Goal: Task Accomplishment & Management: Use online tool/utility

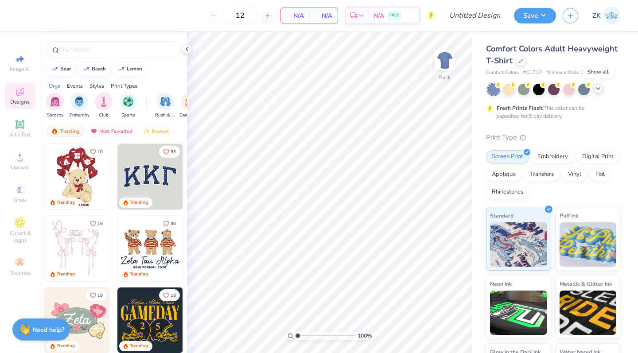
click at [597, 89] on icon at bounding box center [598, 88] width 7 height 7
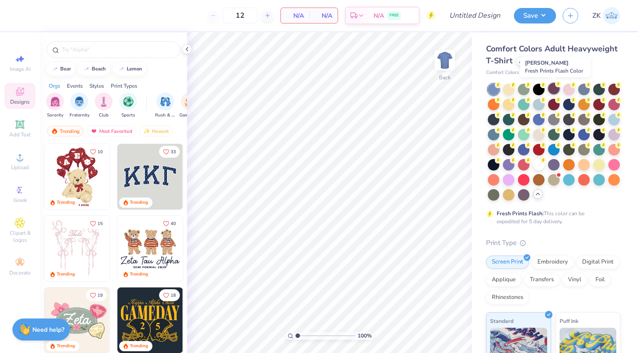
click at [553, 86] on div at bounding box center [554, 89] width 12 height 12
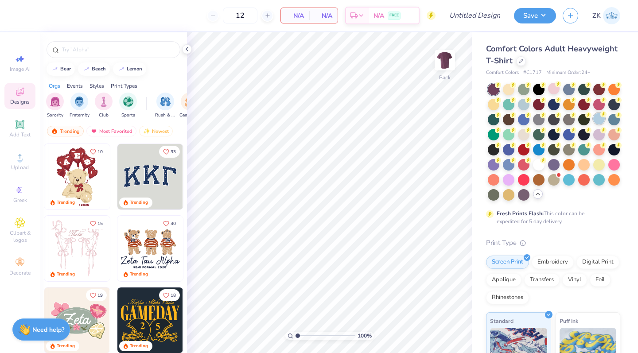
click at [597, 120] on div at bounding box center [600, 119] width 12 height 12
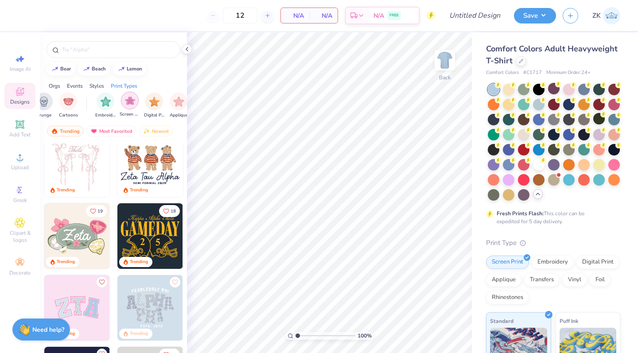
scroll to position [0, 671]
click at [63, 101] on img "filter for Cartoons" at bounding box center [68, 101] width 10 height 10
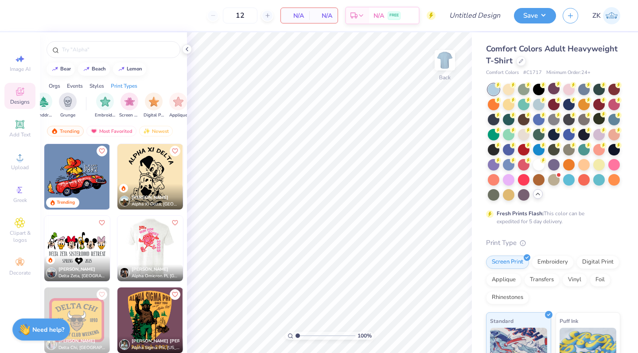
scroll to position [70, 0]
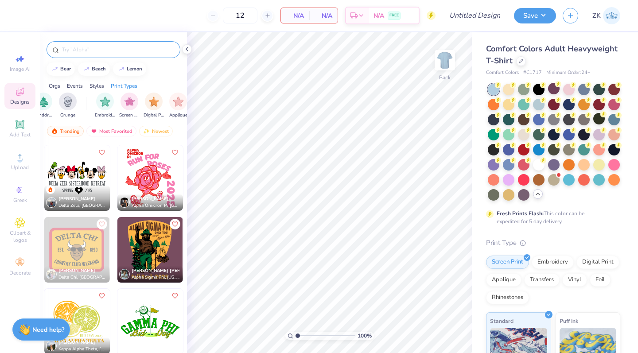
click at [88, 47] on input "text" at bounding box center [117, 49] width 113 height 9
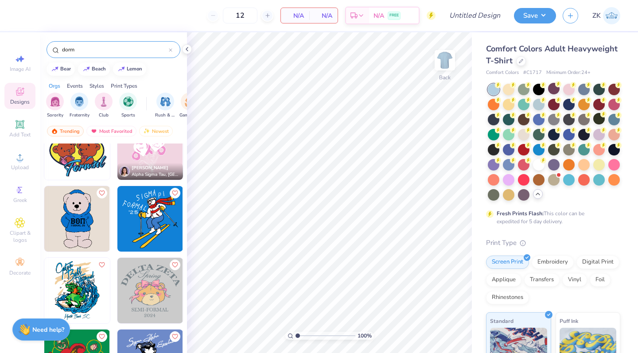
scroll to position [35, 0]
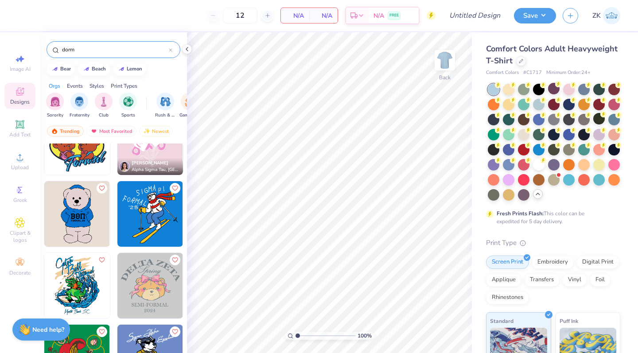
type input "dorm"
click at [75, 211] on img at bounding box center [77, 214] width 66 height 66
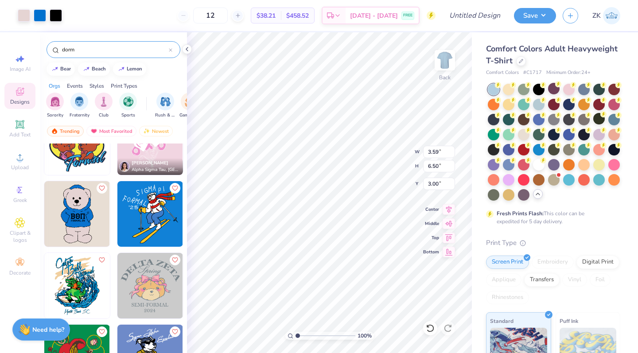
type input "4.85"
type input "8.79"
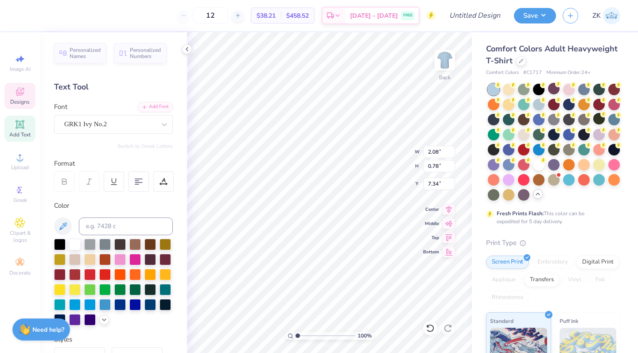
scroll to position [0, 0]
type textarea "[PERSON_NAME]"
type input "4.55"
type input "8.61"
type input "3.14"
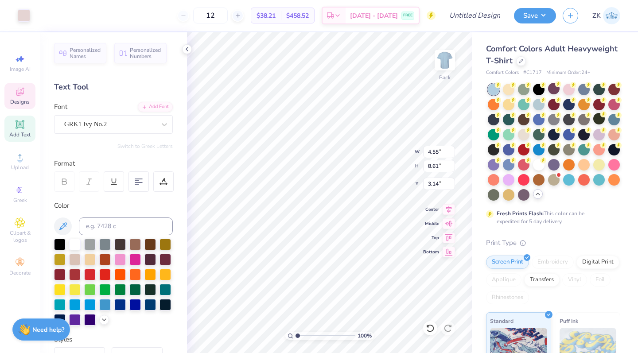
type input "5.04"
type input "9.52"
type input "2.23"
type input "5.67"
type input "10.27"
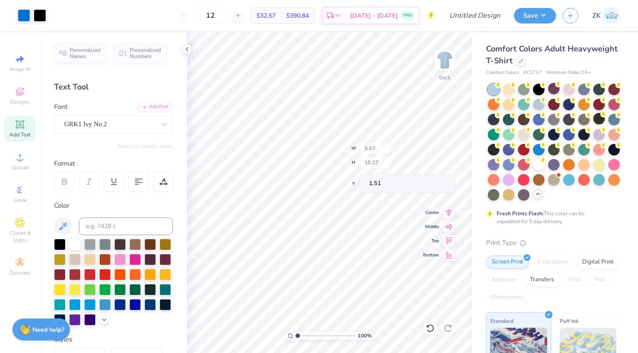
type input "1.51"
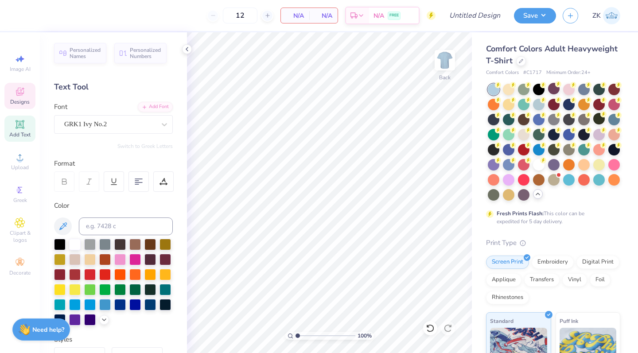
click at [18, 99] on span "Designs" at bounding box center [20, 101] width 20 height 7
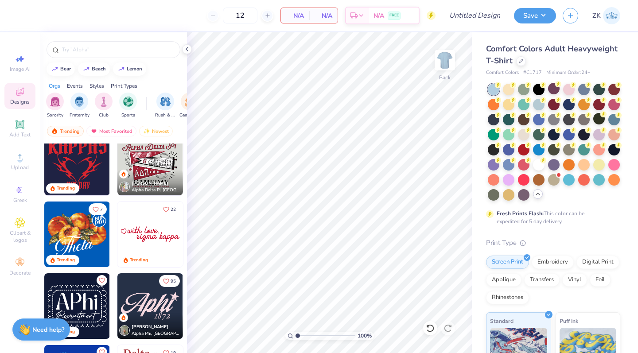
scroll to position [332, 0]
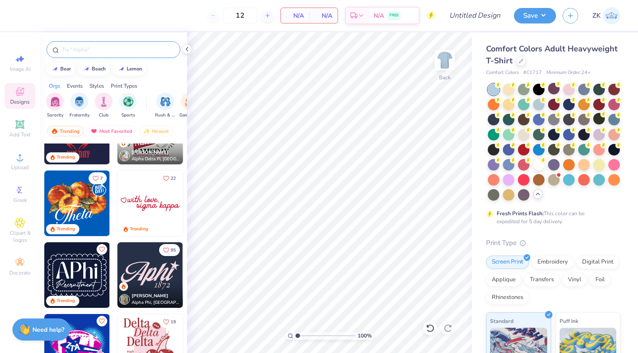
click at [86, 49] on input "text" at bounding box center [117, 49] width 113 height 9
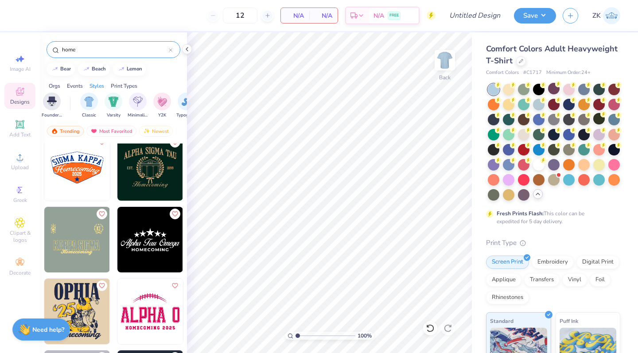
scroll to position [0, 432]
type input "home"
click at [90, 105] on img "filter for Classic" at bounding box center [87, 101] width 10 height 10
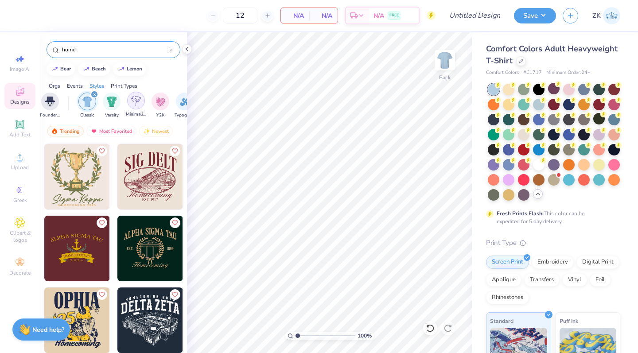
click at [132, 103] on img "filter for Minimalist" at bounding box center [136, 101] width 10 height 10
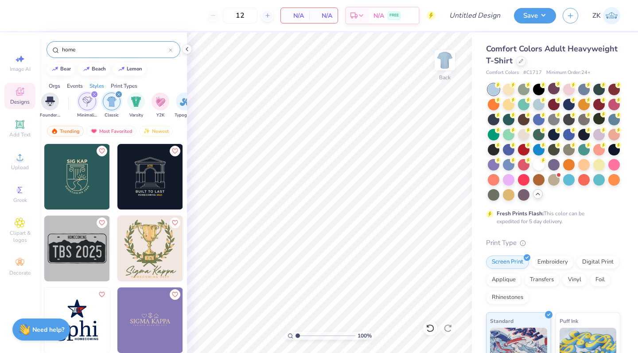
click at [94, 94] on icon "filter for Minimalist" at bounding box center [94, 94] width 3 height 3
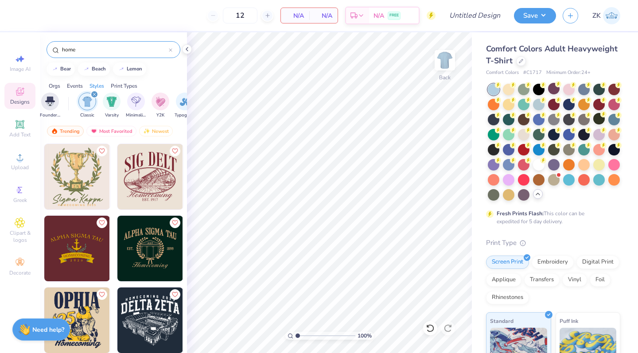
click at [94, 94] on icon "filter for Classic" at bounding box center [94, 94] width 3 height 3
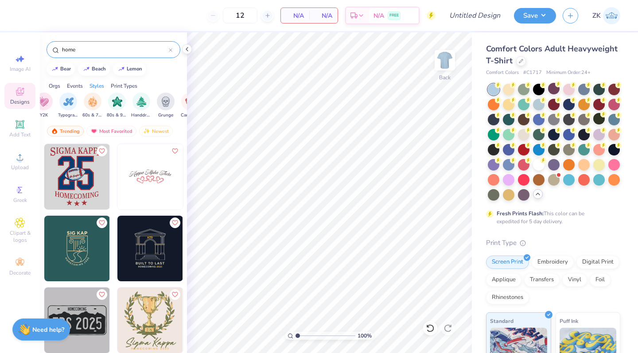
scroll to position [0, 546]
click at [66, 105] on img "filter for Typography" at bounding box center [71, 101] width 10 height 10
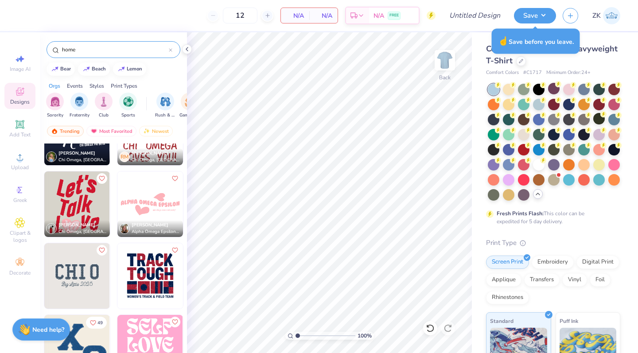
scroll to position [1050, 0]
click at [73, 85] on div "Events" at bounding box center [75, 86] width 16 height 8
click at [101, 85] on div "Styles" at bounding box center [97, 86] width 15 height 8
click at [125, 82] on div "Print Types" at bounding box center [124, 86] width 27 height 8
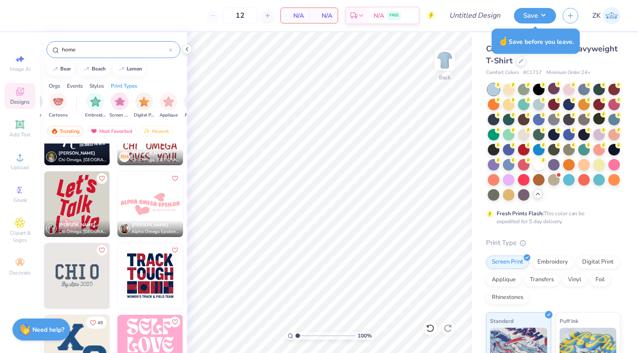
scroll to position [0, 721]
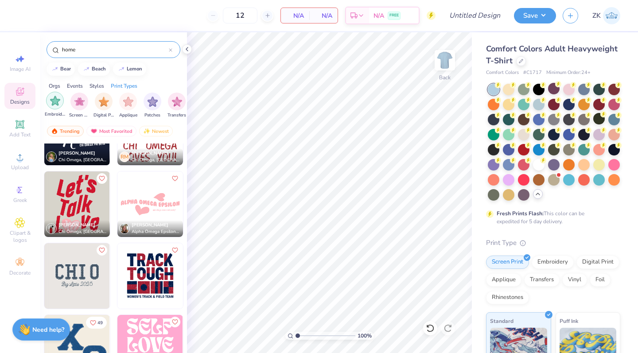
click at [57, 98] on img "filter for Embroidery" at bounding box center [55, 101] width 10 height 10
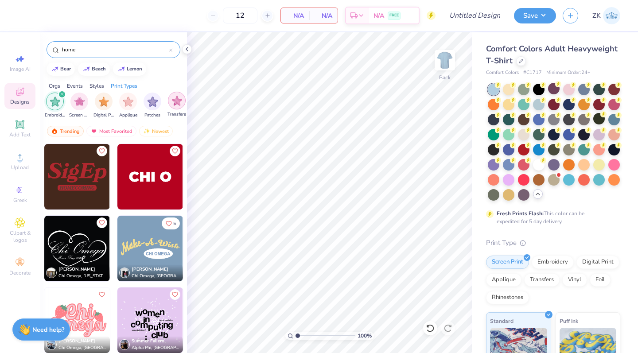
click at [176, 99] on img "filter for Transfers" at bounding box center [177, 101] width 10 height 10
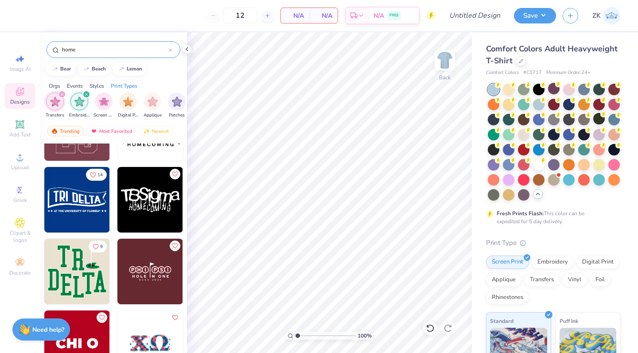
scroll to position [191, 0]
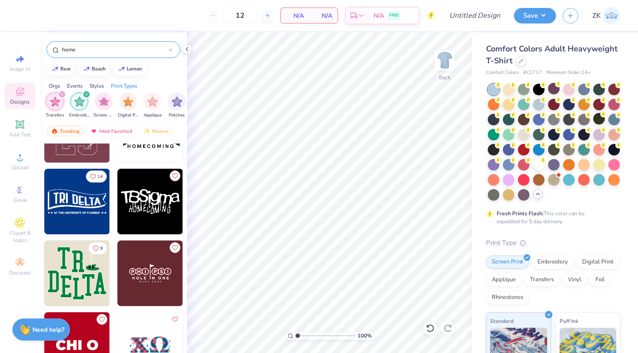
click at [73, 268] on img at bounding box center [77, 274] width 66 height 66
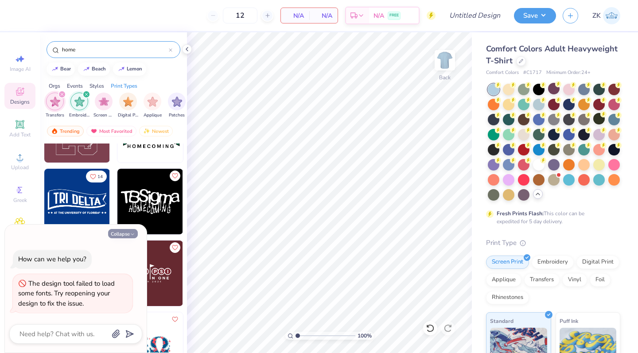
click at [115, 236] on button "Collapse" at bounding box center [123, 233] width 30 height 9
type textarea "x"
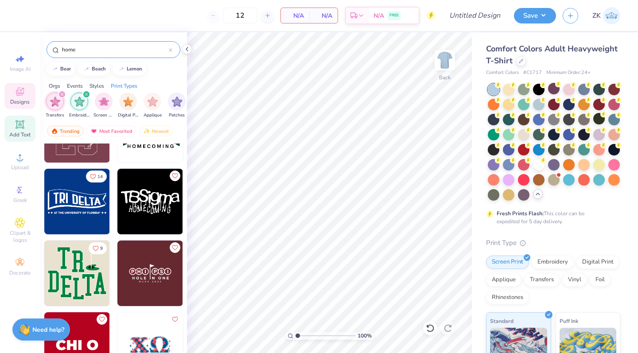
click at [23, 132] on span "Add Text" at bounding box center [19, 134] width 21 height 7
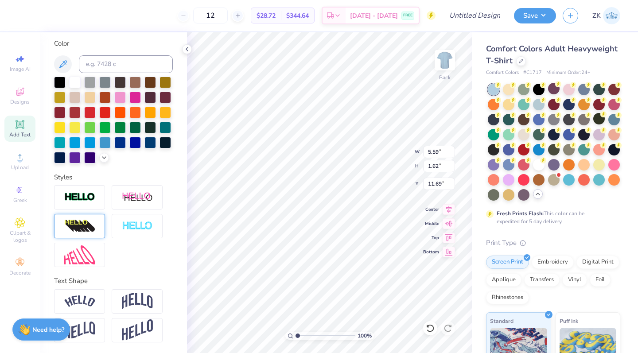
scroll to position [162, 0]
type textarea "[PERSON_NAME] Dorms"
click at [82, 302] on img at bounding box center [79, 302] width 31 height 12
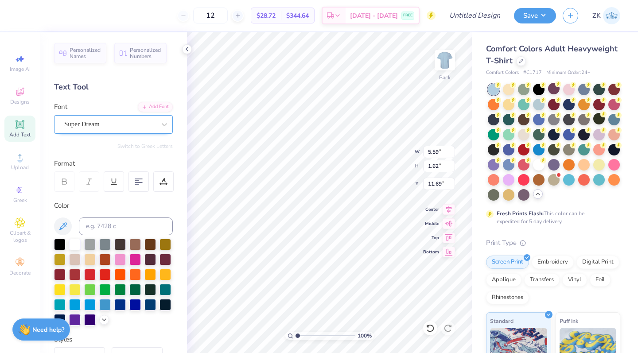
scroll to position [0, 0]
click at [107, 128] on div "Super Dream" at bounding box center [109, 124] width 93 height 14
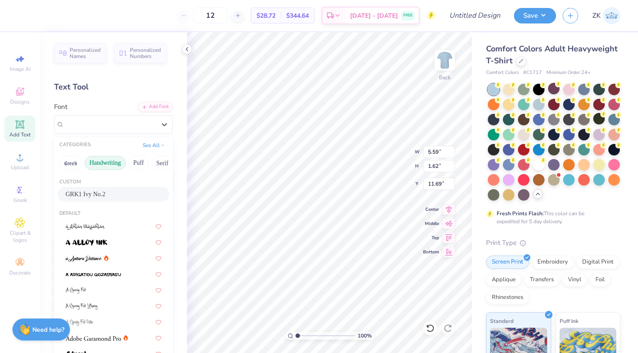
click at [111, 164] on button "Handwriting" at bounding box center [105, 163] width 41 height 14
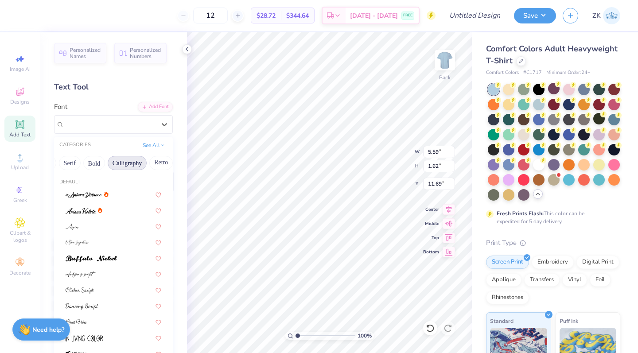
click at [126, 164] on button "Calligraphy" at bounding box center [127, 163] width 39 height 14
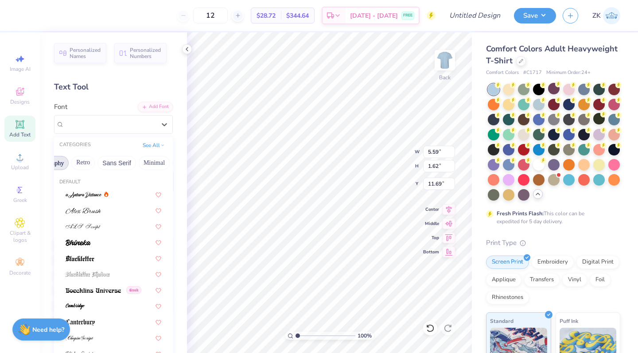
scroll to position [0, 184]
click at [75, 161] on button "Retro" at bounding box center [70, 163] width 23 height 14
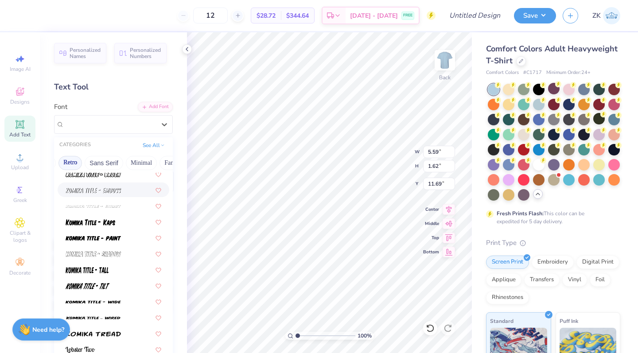
scroll to position [922, 0]
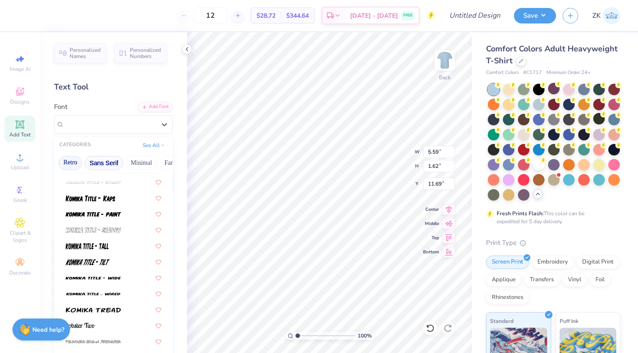
click at [99, 163] on button "Sans Serif" at bounding box center [104, 163] width 39 height 14
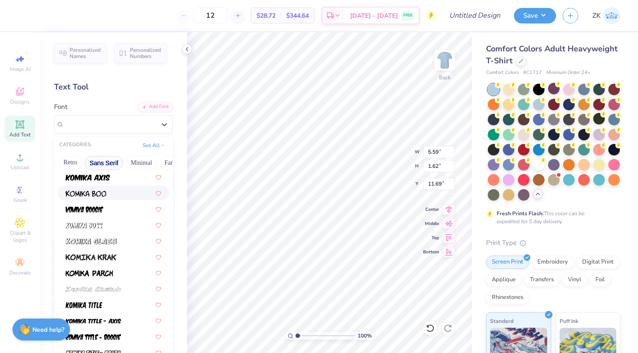
scroll to position [381, 0]
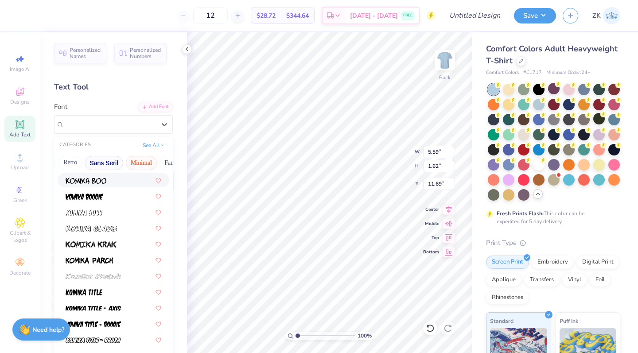
click at [138, 163] on button "Minimal" at bounding box center [141, 163] width 31 height 14
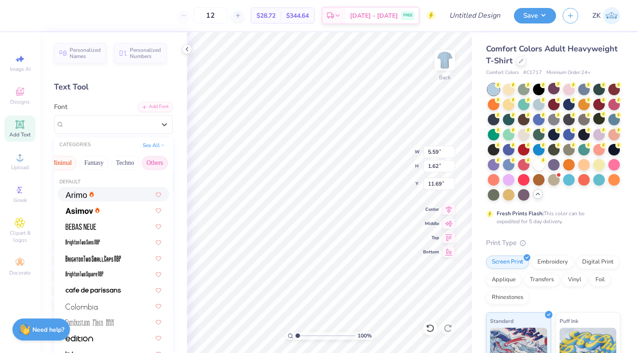
scroll to position [0, 263]
click at [155, 164] on button "Others" at bounding box center [155, 163] width 26 height 14
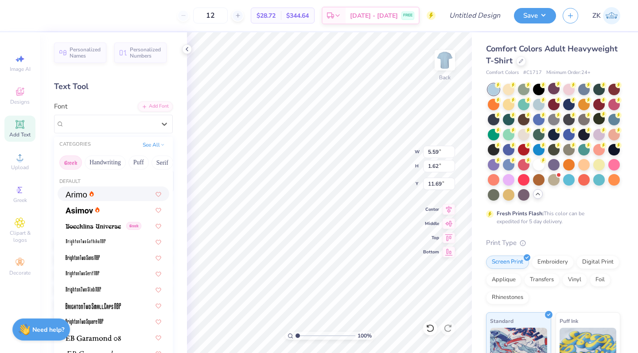
scroll to position [0, 0]
click at [102, 165] on button "Handwriting" at bounding box center [105, 163] width 41 height 14
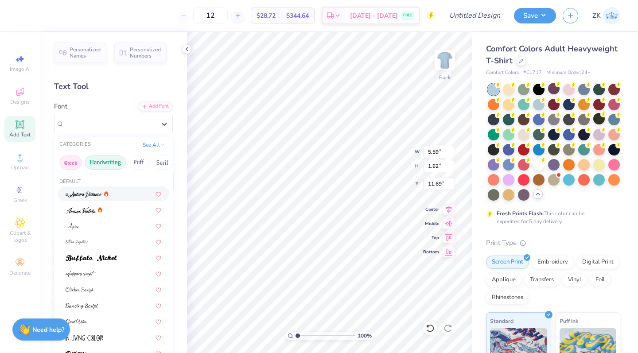
click at [66, 159] on button "Greek" at bounding box center [70, 163] width 23 height 14
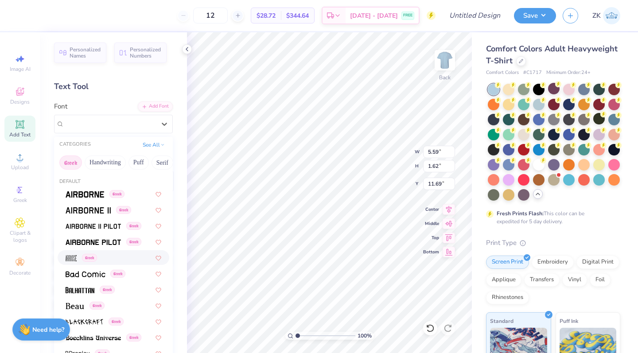
scroll to position [43, 0]
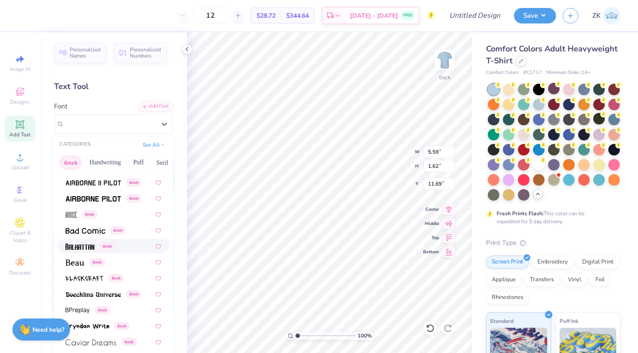
click at [82, 251] on span at bounding box center [80, 246] width 29 height 9
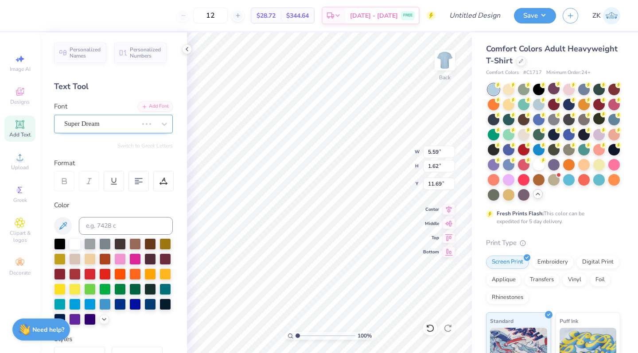
click at [138, 127] on div "Super Dream" at bounding box center [100, 124] width 75 height 14
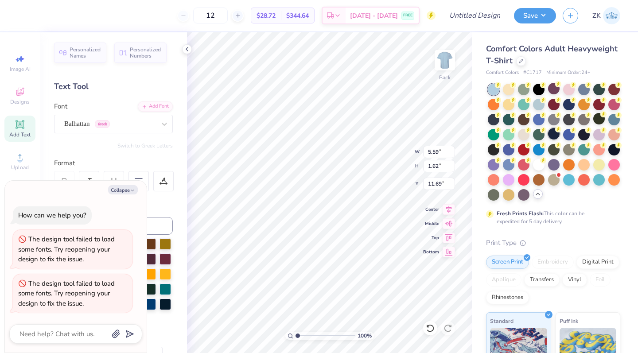
drag, startPoint x: 119, startPoint y: 195, endPoint x: 555, endPoint y: 129, distance: 441.7
click at [119, 195] on button "Collapse" at bounding box center [123, 189] width 30 height 9
type textarea "x"
type input "14.13"
type input "3.58"
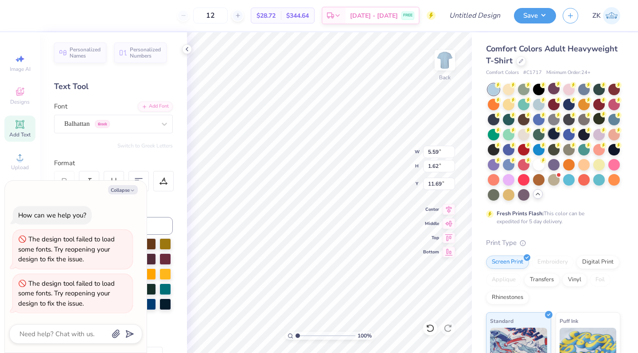
type input "10.71"
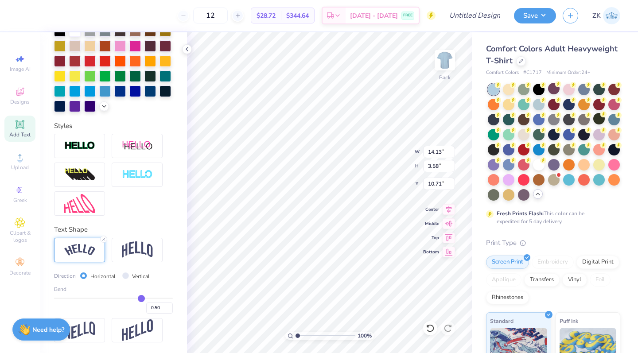
scroll to position [214, 0]
click at [103, 238] on icon at bounding box center [103, 239] width 5 height 5
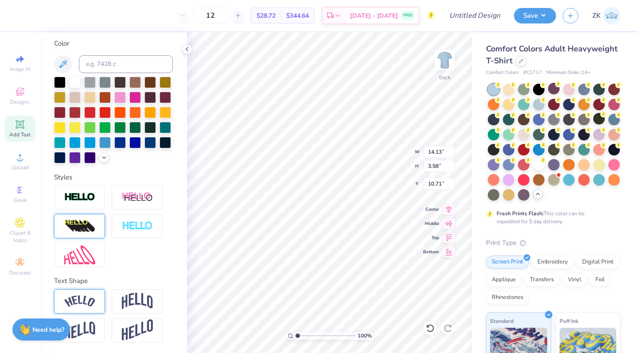
type input "11.85"
type input "1.88"
type input "11.56"
type textarea "[PERSON_NAME] Dorms"
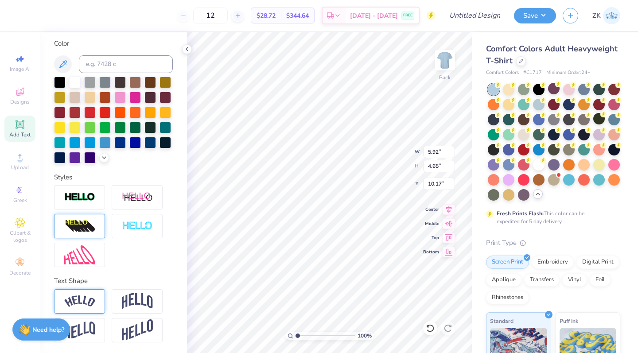
type input "2.49"
type input "1.96"
type input "3.00"
type input "3.43"
type input "2.70"
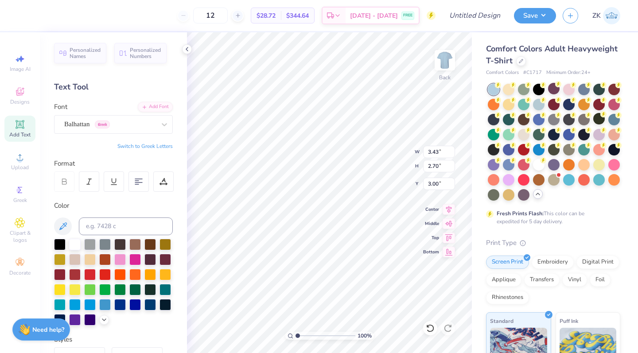
scroll to position [0, 0]
click at [84, 126] on span "Balhattan" at bounding box center [76, 124] width 25 height 10
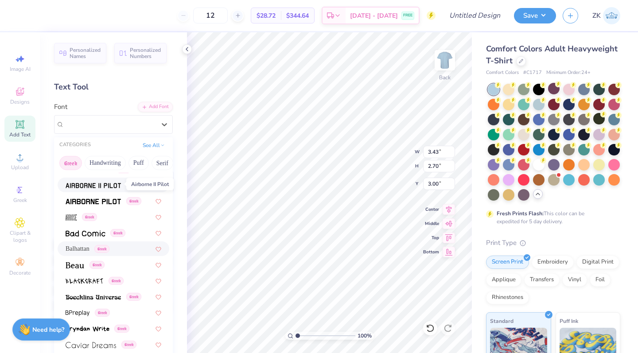
scroll to position [43, 0]
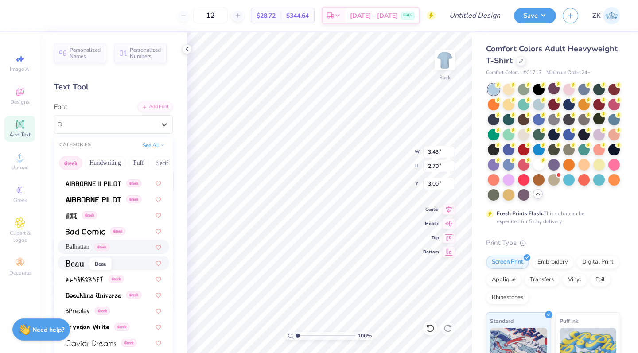
click at [77, 262] on img at bounding box center [75, 264] width 19 height 6
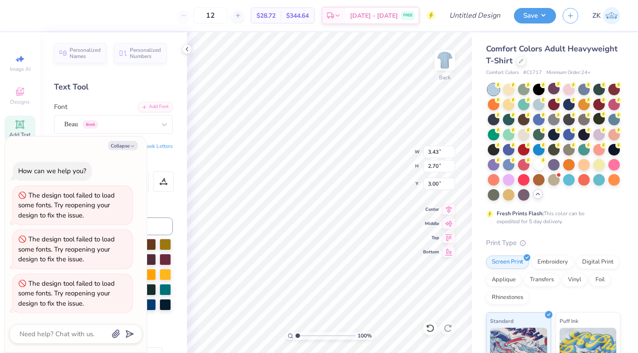
type textarea "x"
type input "4.47"
type input "2.57"
type input "3.06"
click at [123, 125] on div "Beau Greek" at bounding box center [109, 124] width 93 height 14
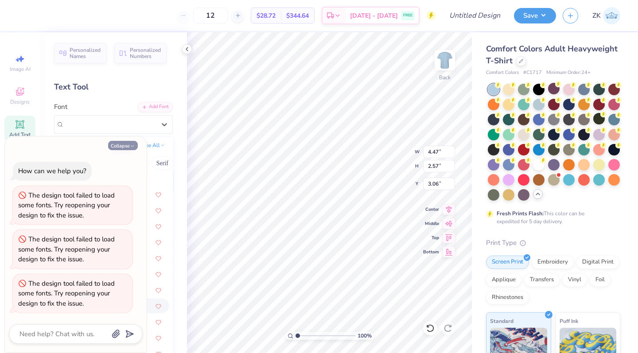
click at [126, 145] on button "Collapse" at bounding box center [123, 145] width 30 height 9
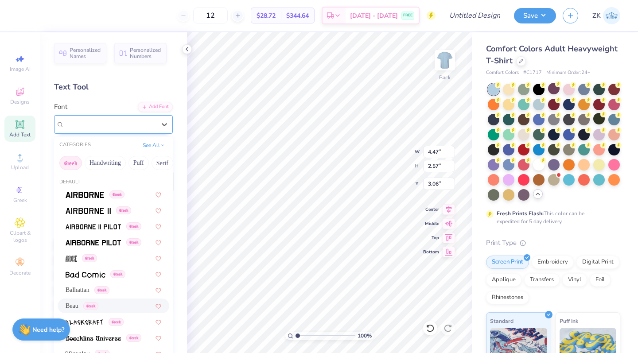
click at [143, 128] on div "Beau Greek" at bounding box center [109, 124] width 93 height 14
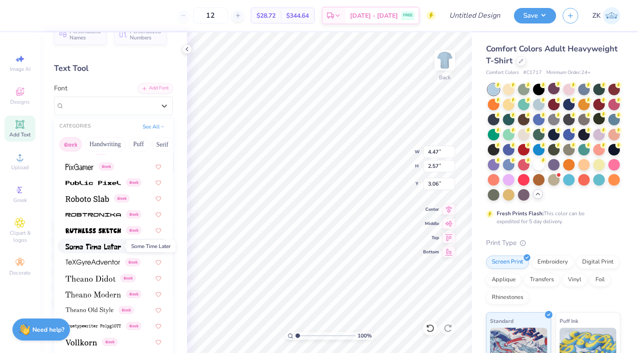
scroll to position [20, 0]
click at [85, 296] on img at bounding box center [93, 294] width 55 height 6
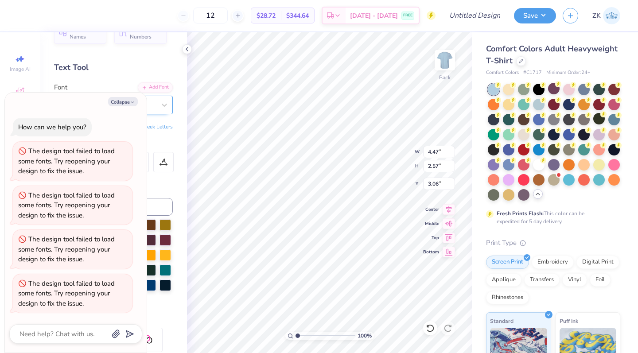
type textarea "x"
type input "4.46"
type input "2.58"
click at [121, 104] on button "Collapse" at bounding box center [123, 101] width 30 height 9
type textarea "x"
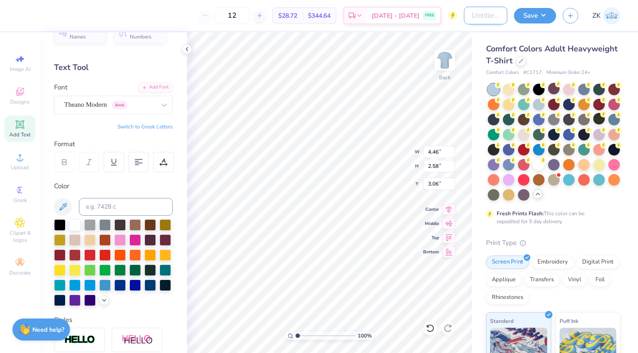
click at [466, 16] on input "Design Title" at bounding box center [485, 16] width 43 height 18
type input "Simple T-shirt Dorms"
drag, startPoint x: 567, startPoint y: 8, endPoint x: 542, endPoint y: 13, distance: 25.0
click at [542, 13] on button "Save" at bounding box center [535, 15] width 42 height 16
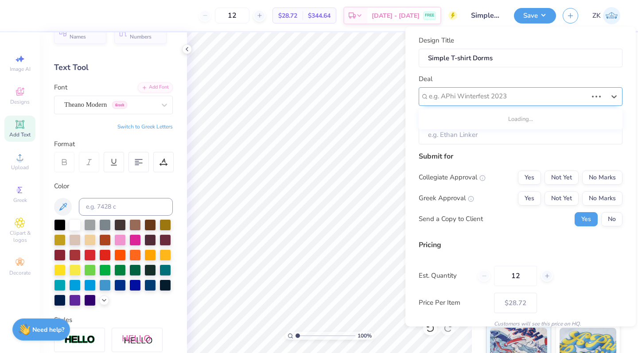
click at [486, 93] on div "e.g. APhi Winterfest 2023" at bounding box center [508, 96] width 159 height 10
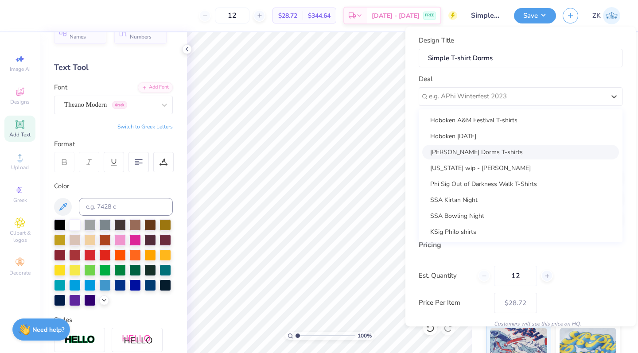
click at [460, 152] on div "[PERSON_NAME] Dorms T-shirts" at bounding box center [520, 152] width 197 height 15
type input "[PERSON_NAME] Dorms"
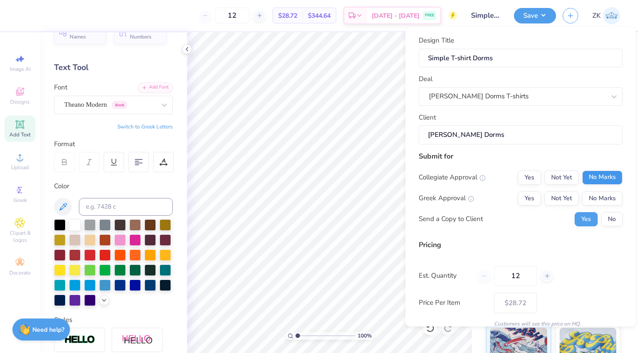
click at [600, 176] on button "No Marks" at bounding box center [602, 178] width 40 height 14
click at [596, 196] on button "No Marks" at bounding box center [602, 199] width 40 height 14
type input "$28.72"
click at [519, 276] on input "12" at bounding box center [515, 276] width 43 height 20
type input "1"
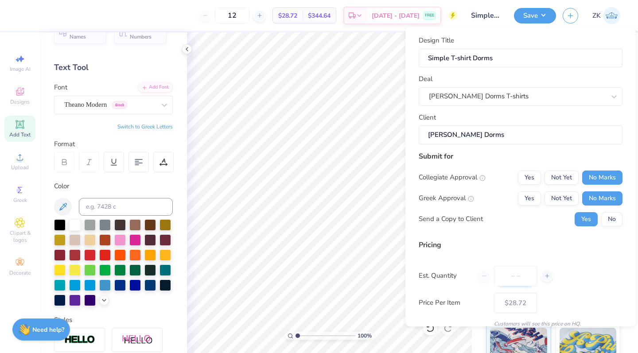
type input "5"
type input "500"
type input "$13.71"
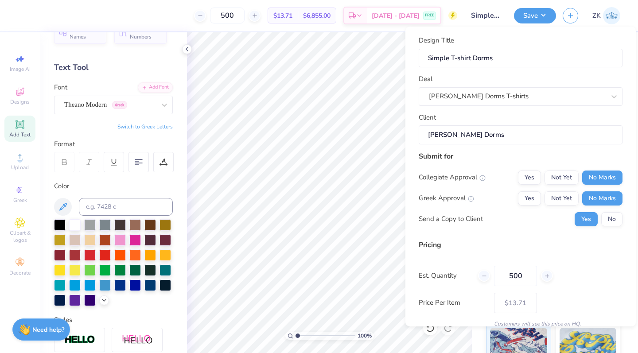
type input "500"
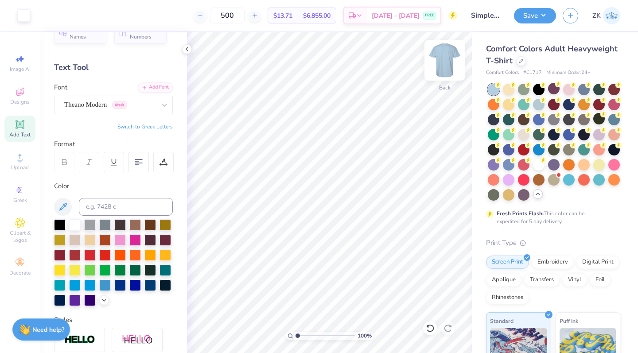
click at [443, 67] on img at bounding box center [444, 60] width 35 height 35
click at [19, 234] on span "Clipart & logos" at bounding box center [19, 237] width 31 height 14
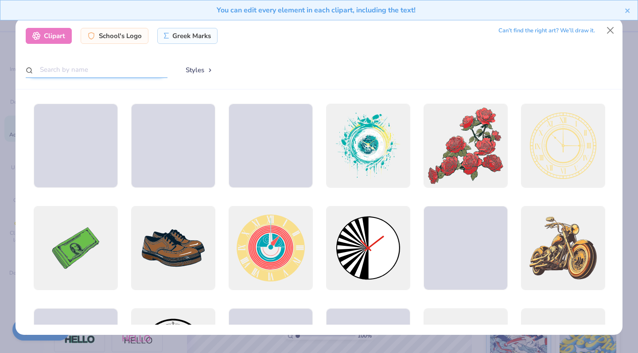
click at [77, 72] on input "text" at bounding box center [97, 70] width 142 height 16
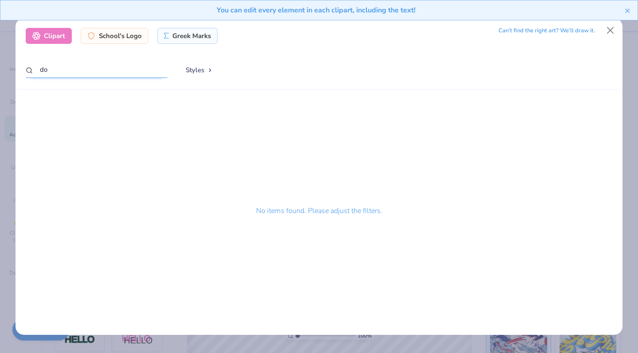
type input "d"
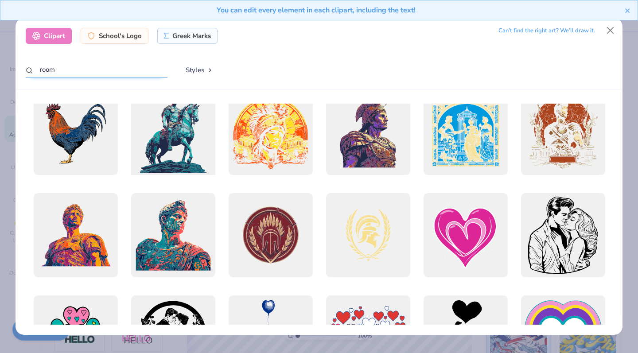
scroll to position [483, 0]
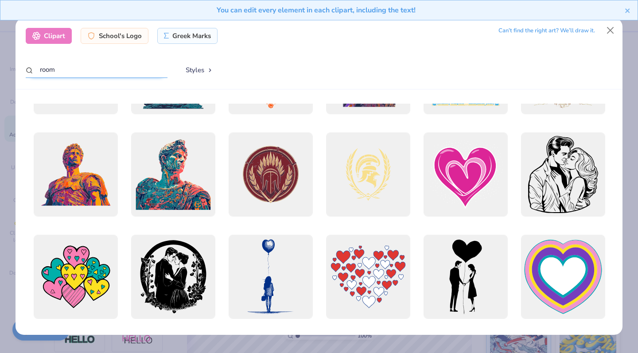
click at [50, 70] on input "room" at bounding box center [97, 70] width 142 height 16
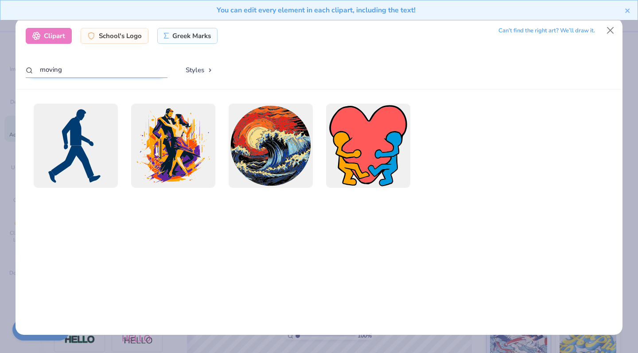
click at [51, 70] on input "moving" at bounding box center [97, 70] width 142 height 16
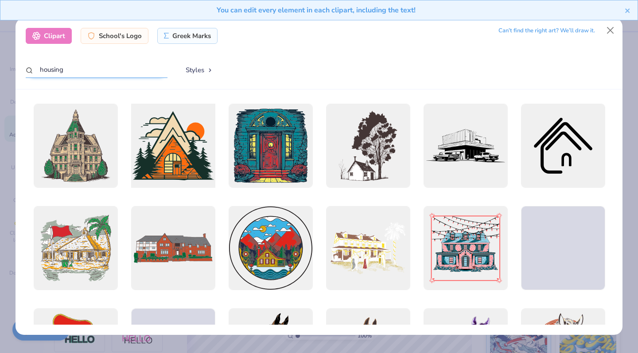
scroll to position [0, 0]
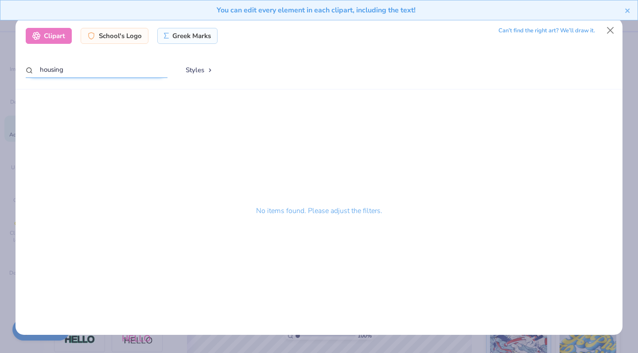
click at [74, 72] on input "housing" at bounding box center [97, 70] width 142 height 16
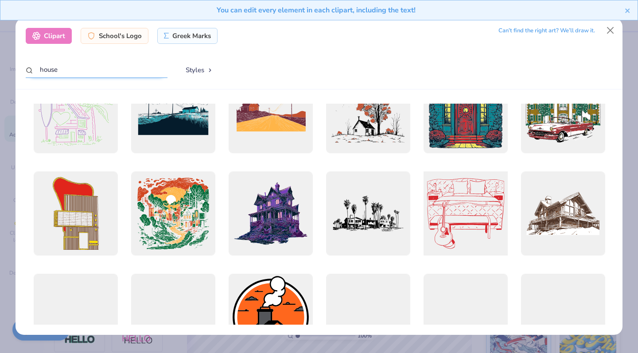
scroll to position [386, 0]
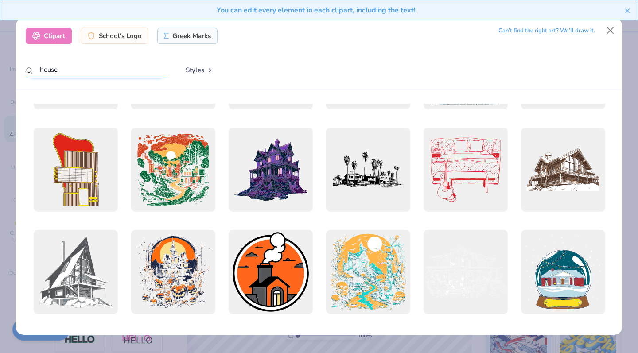
type input "house"
click at [453, 174] on div at bounding box center [465, 170] width 84 height 84
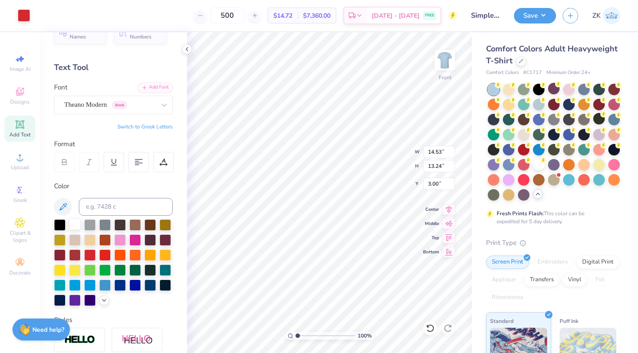
click at [75, 226] on div at bounding box center [75, 225] width 12 height 12
click at [23, 13] on div at bounding box center [24, 14] width 12 height 12
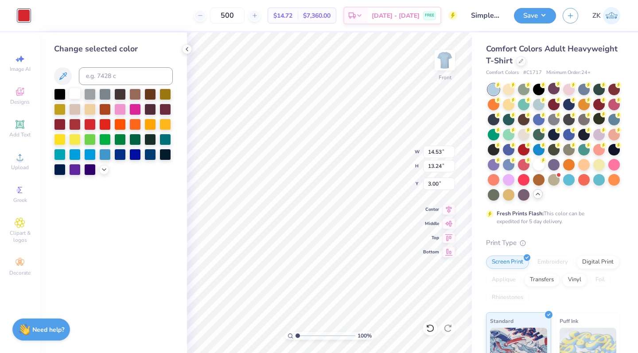
click at [76, 96] on div at bounding box center [75, 94] width 12 height 12
click at [167, 113] on div at bounding box center [166, 109] width 12 height 12
click at [106, 97] on div at bounding box center [105, 94] width 12 height 12
click at [123, 95] on div at bounding box center [120, 94] width 12 height 12
click at [152, 152] on div at bounding box center [151, 154] width 12 height 12
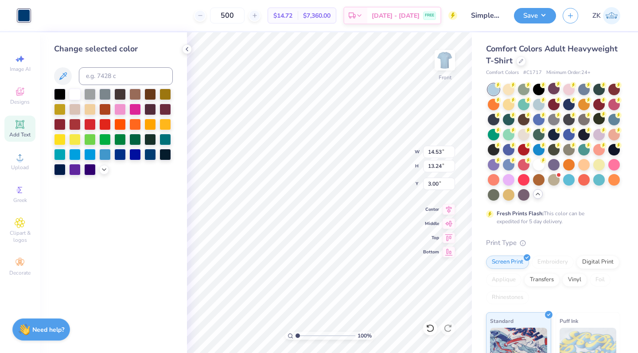
click at [20, 124] on icon at bounding box center [19, 124] width 7 height 7
type input "5.69"
type input "1.65"
type input "12.93"
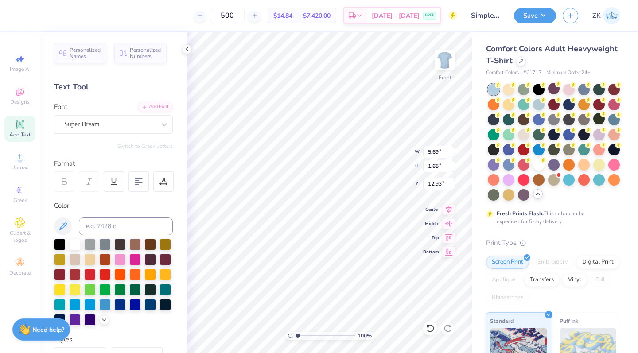
type textarea "L"
type input "17.33"
type textarea "Life hits different by the [PERSON_NAME]"
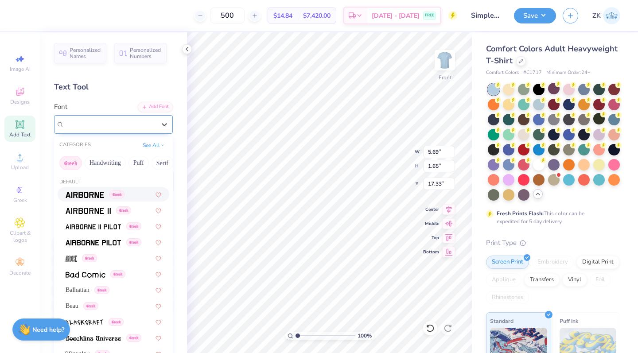
click at [134, 124] on div "Super Dream" at bounding box center [109, 124] width 93 height 14
click at [109, 167] on button "Handwriting" at bounding box center [105, 163] width 41 height 14
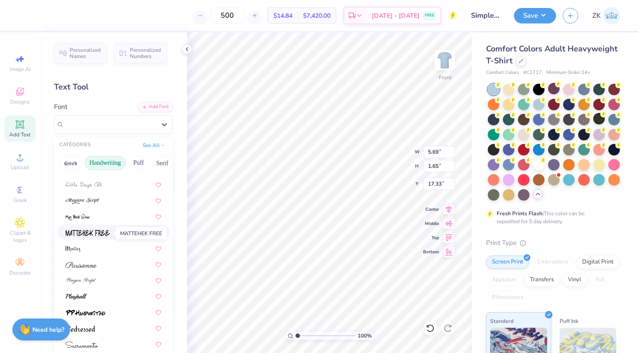
scroll to position [201, 0]
click at [133, 162] on button "Puff" at bounding box center [139, 163] width 20 height 14
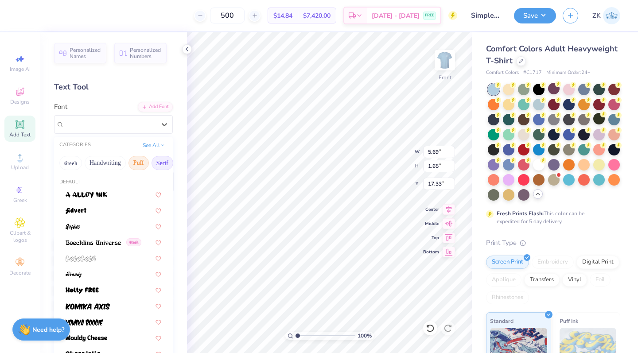
click at [157, 162] on button "Serif" at bounding box center [163, 163] width 22 height 14
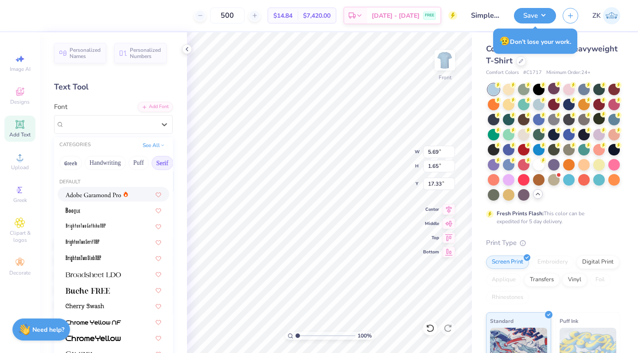
click at [83, 196] on img at bounding box center [93, 195] width 55 height 6
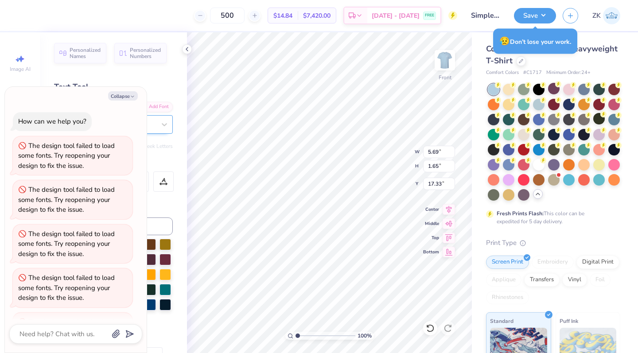
scroll to position [35, 0]
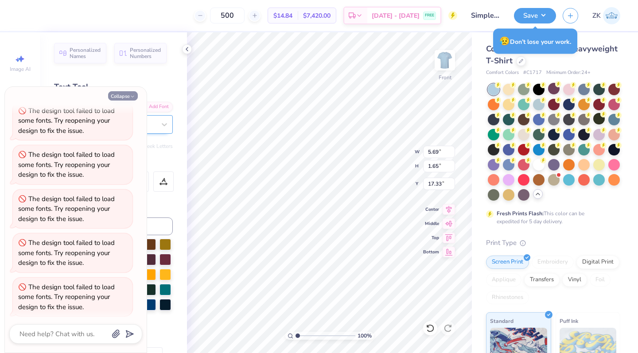
click at [120, 96] on button "Collapse" at bounding box center [123, 95] width 30 height 9
type textarea "x"
type input "14.53"
type input "1.11"
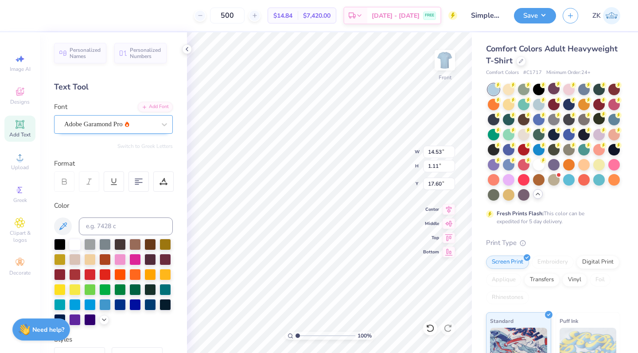
type input "17.13"
type textarea "Life hits different by the [PERSON_NAME]."
type input "13.42"
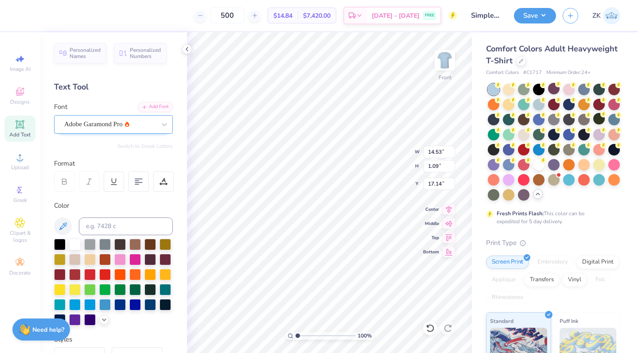
type input "1.01"
type input "16.66"
click at [151, 305] on div at bounding box center [151, 304] width 12 height 12
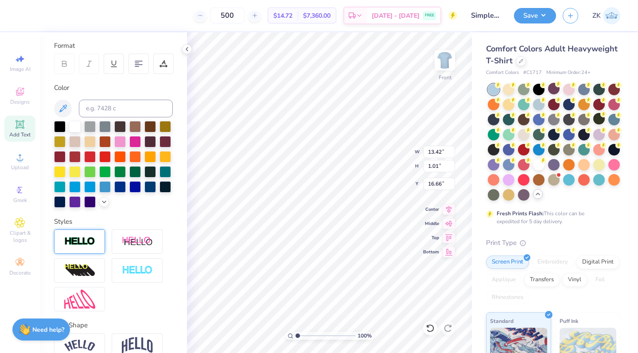
scroll to position [134, 0]
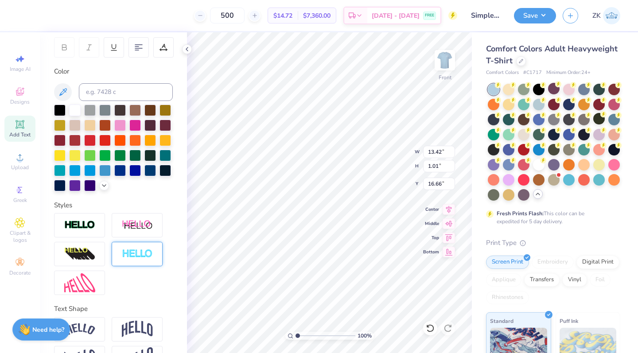
click at [135, 248] on div at bounding box center [137, 254] width 51 height 24
type input "13.43"
type input "1.02"
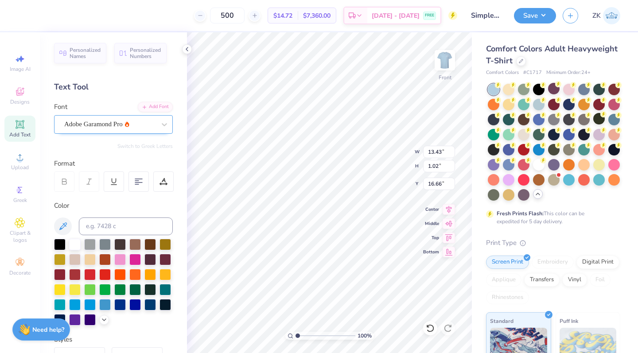
scroll to position [0, 0]
click at [106, 123] on span "Adobe Garamond Pro" at bounding box center [93, 124] width 59 height 10
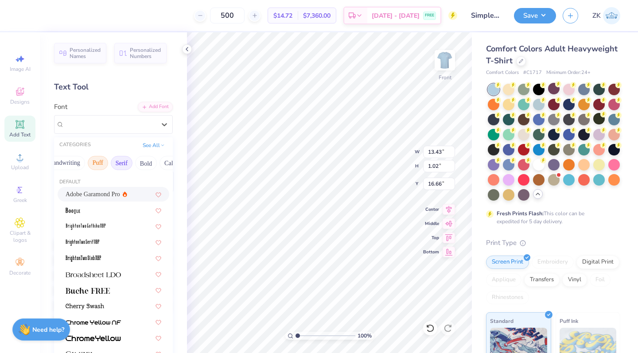
scroll to position [0, 53]
click at [83, 214] on div at bounding box center [114, 210] width 96 height 9
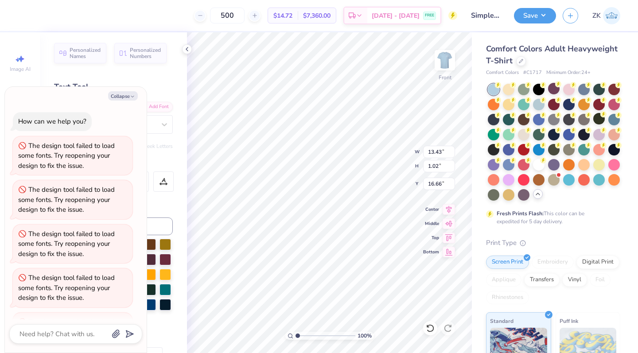
type textarea "x"
type input "14.53"
type input "1.09"
type input "16.62"
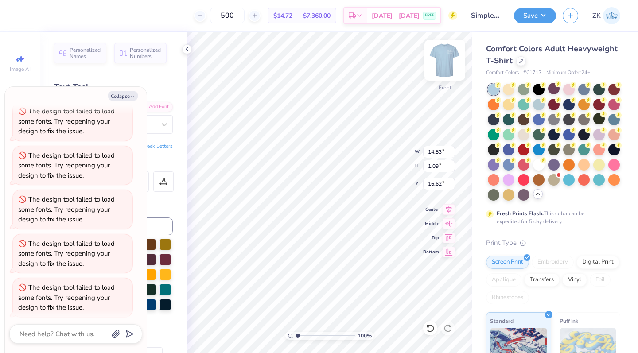
click at [446, 56] on img at bounding box center [444, 60] width 35 height 35
click at [123, 97] on button "Collapse" at bounding box center [123, 95] width 30 height 9
type textarea "x"
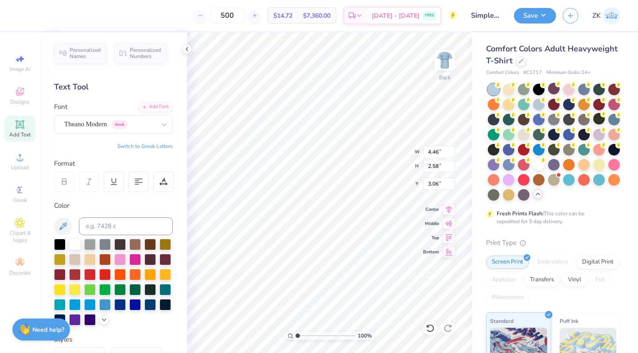
scroll to position [0, 0]
click at [152, 304] on div at bounding box center [151, 304] width 12 height 12
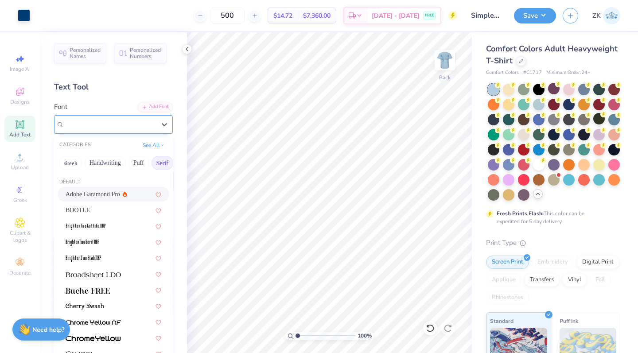
click at [145, 128] on div "Theano Modern Greek" at bounding box center [109, 124] width 93 height 14
click at [92, 208] on div "BOOTLE" at bounding box center [114, 210] width 96 height 9
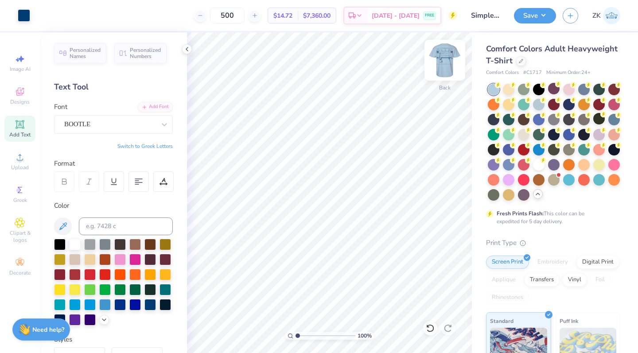
click at [446, 65] on img at bounding box center [444, 60] width 35 height 35
type input "14.02"
type input "1.05"
type input "16.66"
click at [483, 15] on input "Simple T-shirt Dorms" at bounding box center [485, 16] width 43 height 18
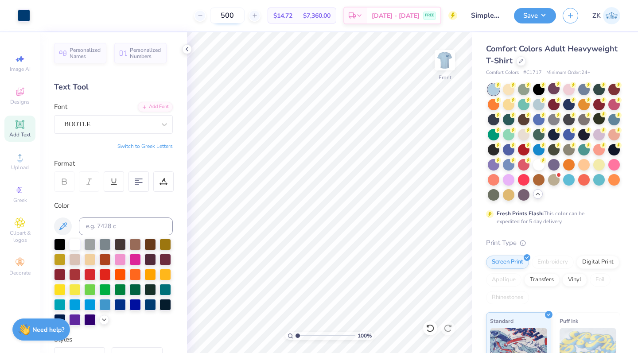
click at [235, 16] on input "500" at bounding box center [227, 16] width 35 height 16
click at [527, 17] on button "Save" at bounding box center [535, 15] width 42 height 16
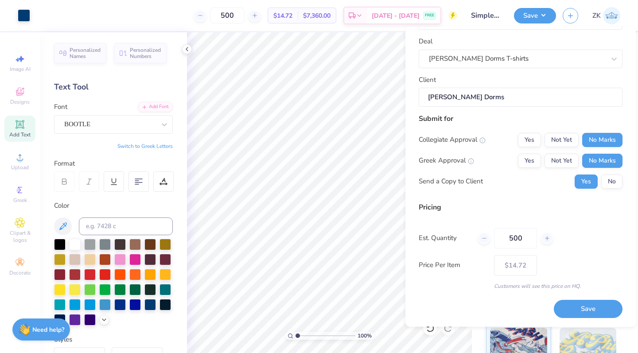
scroll to position [37, 0]
click at [512, 241] on input "500" at bounding box center [515, 239] width 43 height 20
type input "600"
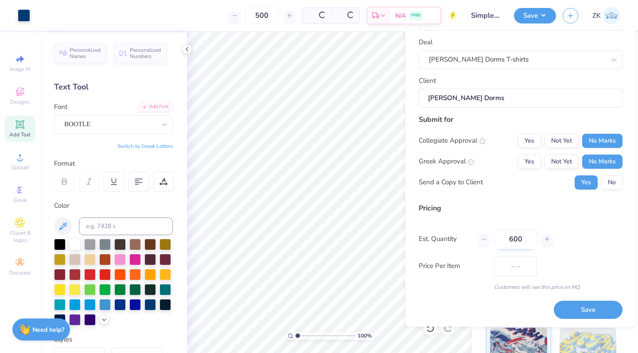
type input "600"
type input "$14.71"
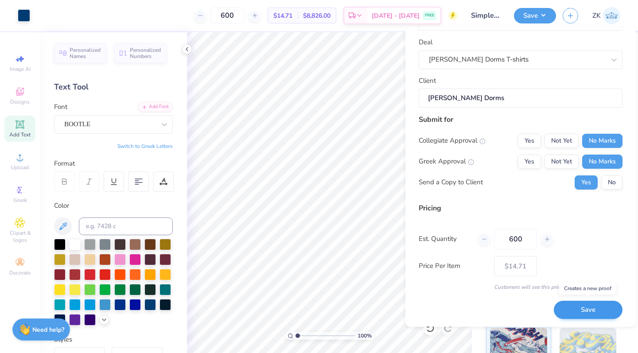
type input "600"
click at [569, 305] on button "Save" at bounding box center [588, 310] width 69 height 18
type input "$14.71"
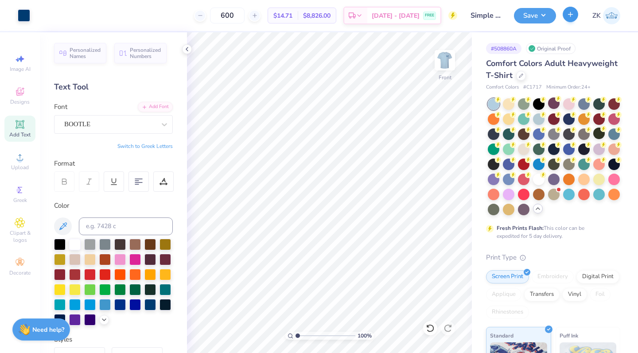
click at [569, 18] on button "button" at bounding box center [571, 15] width 16 height 16
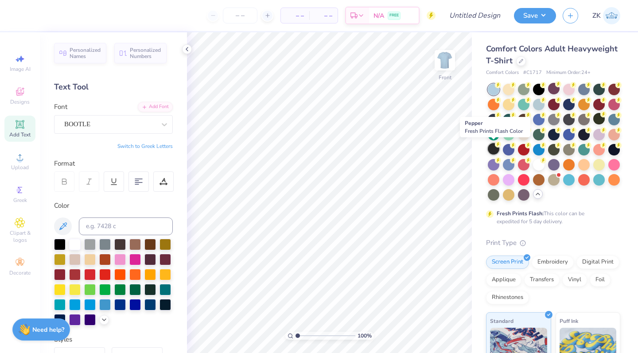
click at [491, 148] on div at bounding box center [494, 149] width 12 height 12
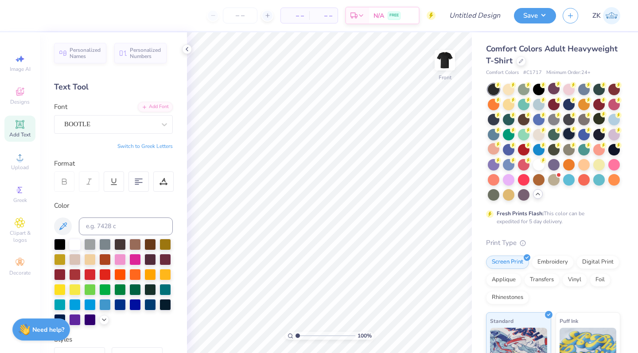
click at [501, 88] on circle at bounding box center [498, 85] width 6 height 6
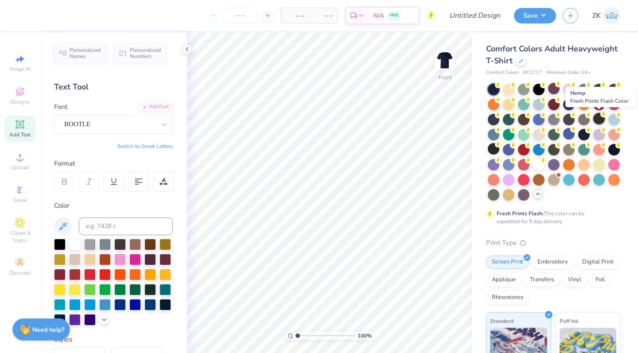
click at [595, 120] on div at bounding box center [600, 119] width 12 height 12
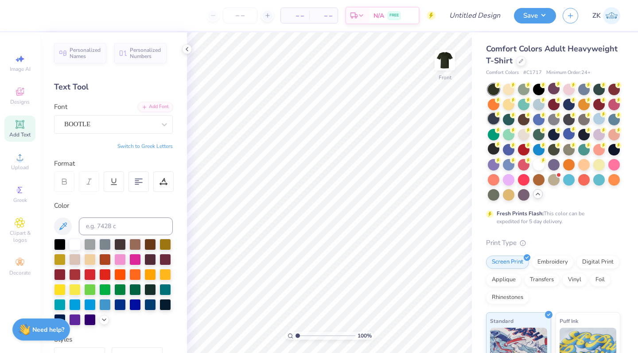
click at [496, 118] on div at bounding box center [494, 119] width 12 height 12
click at [495, 84] on div at bounding box center [494, 90] width 12 height 12
click at [490, 147] on div at bounding box center [494, 149] width 12 height 12
click at [520, 60] on icon at bounding box center [522, 61] width 4 height 4
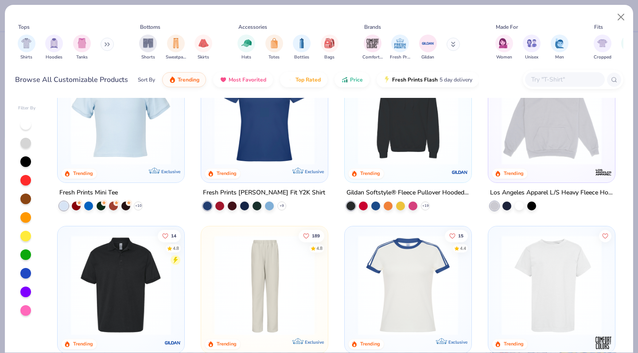
scroll to position [1310, 0]
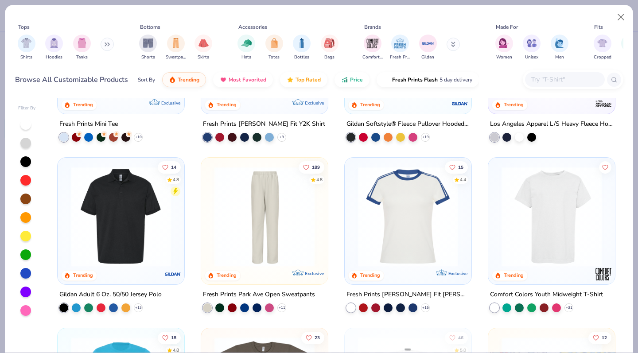
click at [577, 212] on img at bounding box center [551, 217] width 109 height 100
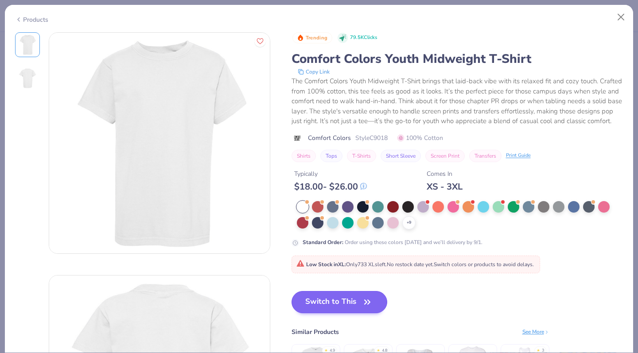
click at [324, 298] on button "Switch to This" at bounding box center [340, 302] width 96 height 22
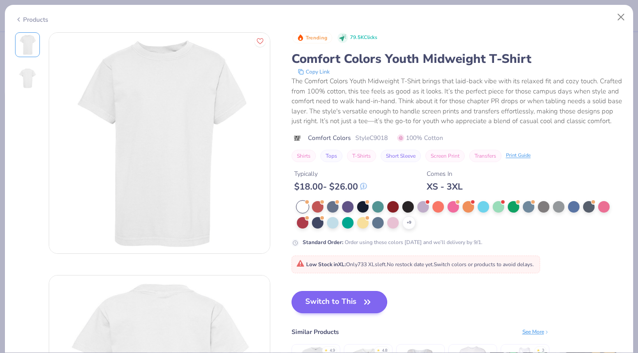
scroll to position [193, 0]
click at [336, 297] on button "Switch to This" at bounding box center [340, 302] width 96 height 22
click at [357, 303] on button "Switch to This" at bounding box center [340, 302] width 96 height 22
click at [377, 205] on div at bounding box center [378, 206] width 12 height 12
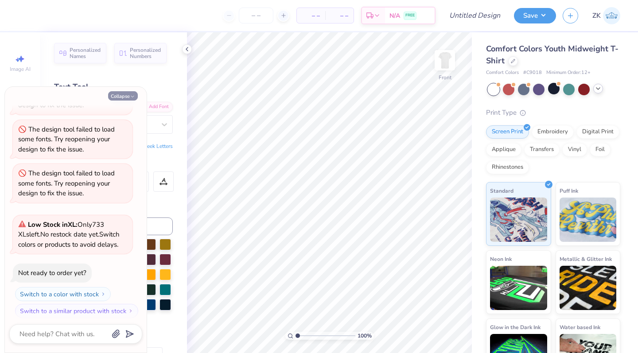
click at [123, 97] on button "Collapse" at bounding box center [123, 95] width 30 height 9
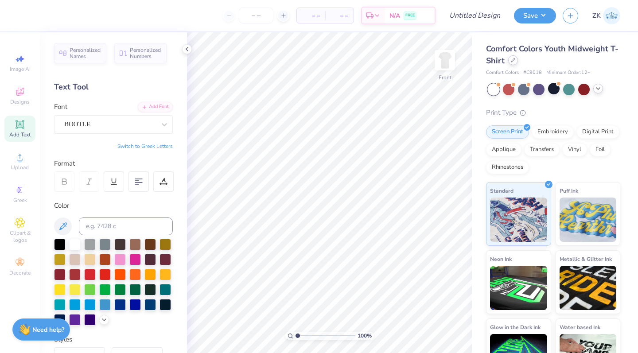
click at [516, 62] on icon at bounding box center [513, 60] width 4 height 4
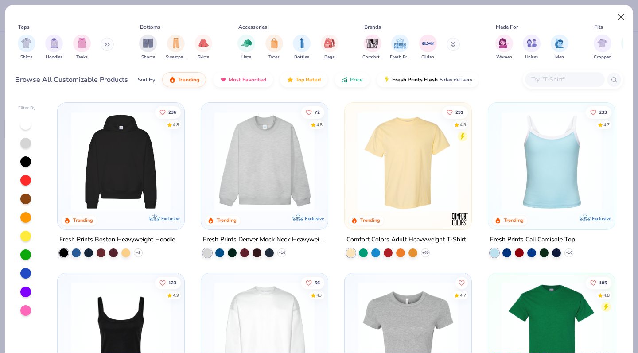
click at [621, 17] on button "Close" at bounding box center [621, 17] width 17 height 17
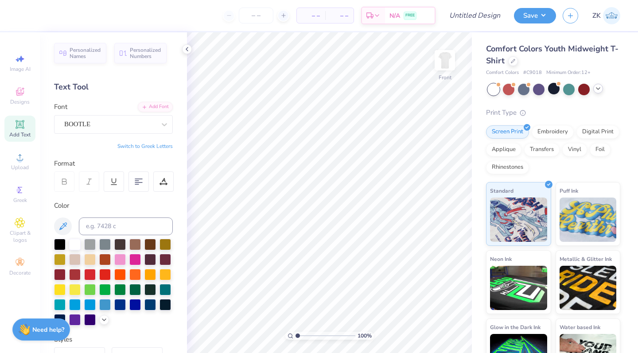
click at [599, 92] on div at bounding box center [599, 89] width 10 height 10
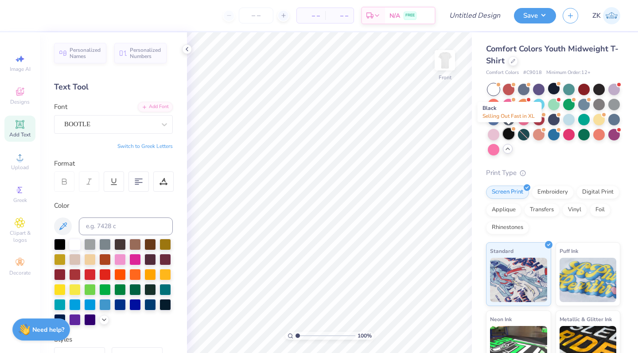
click at [509, 133] on div at bounding box center [509, 134] width 12 height 12
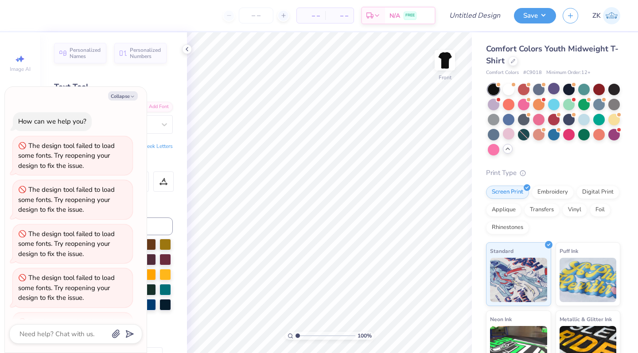
scroll to position [307, 0]
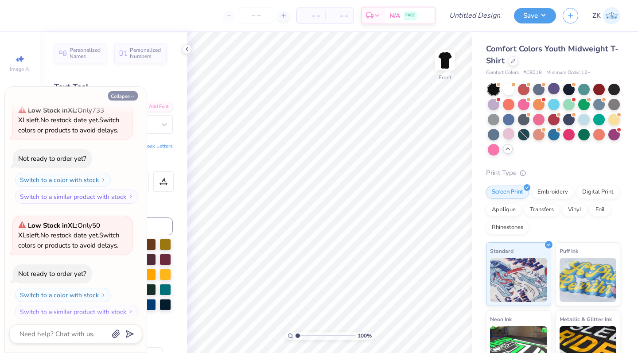
click at [121, 94] on button "Collapse" at bounding box center [123, 95] width 30 height 9
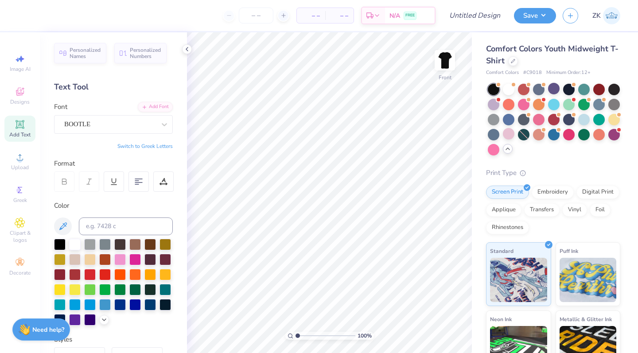
type textarea "x"
click at [23, 222] on icon at bounding box center [20, 223] width 10 height 11
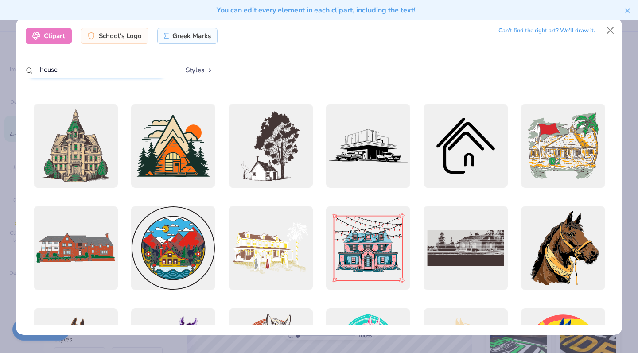
click at [58, 70] on input "house" at bounding box center [97, 70] width 142 height 16
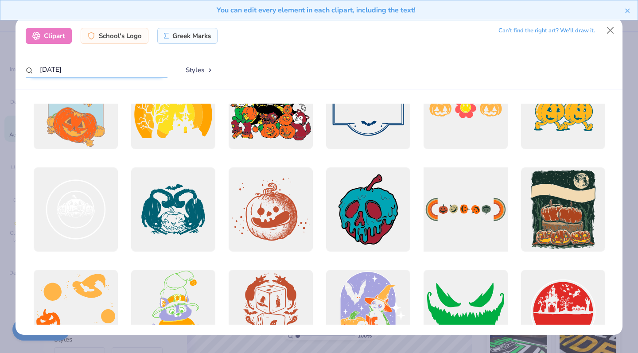
scroll to position [405, 0]
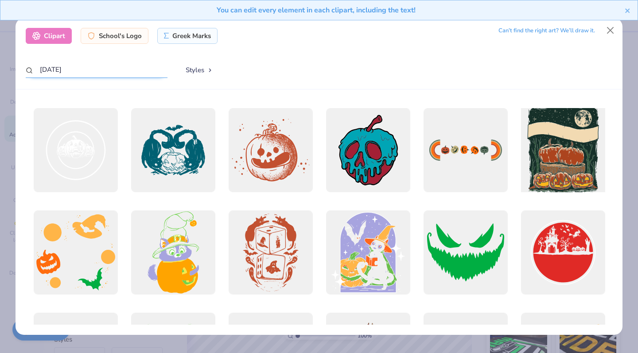
type input "[DATE]"
click at [577, 164] on div at bounding box center [563, 150] width 93 height 93
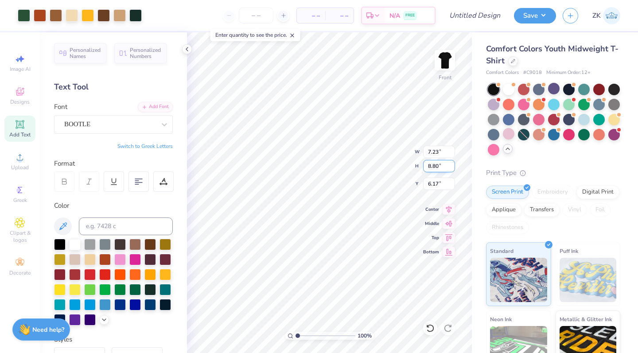
type input "7.23"
type input "8.80"
type input "6.17"
click at [583, 138] on div at bounding box center [585, 134] width 12 height 12
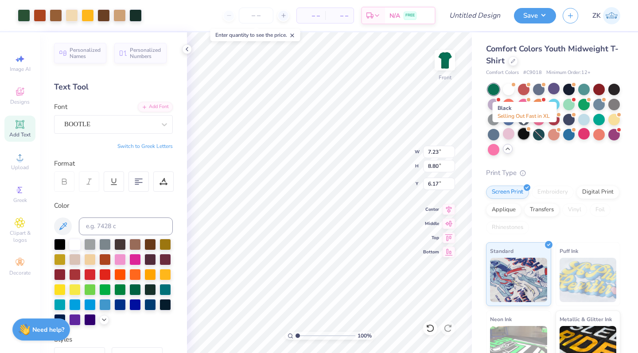
click at [524, 133] on div at bounding box center [524, 134] width 12 height 12
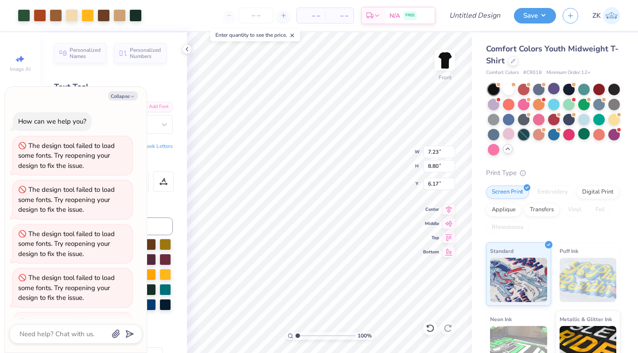
scroll to position [422, 0]
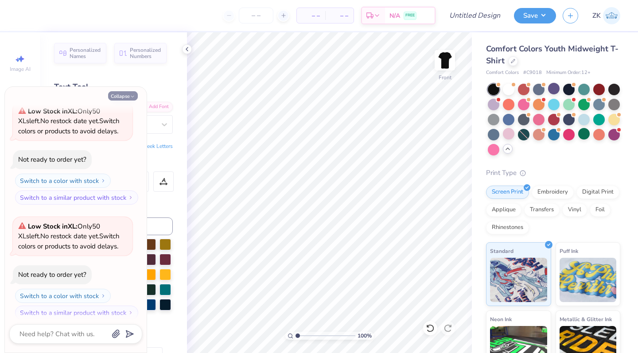
click at [115, 96] on button "Collapse" at bounding box center [123, 95] width 30 height 9
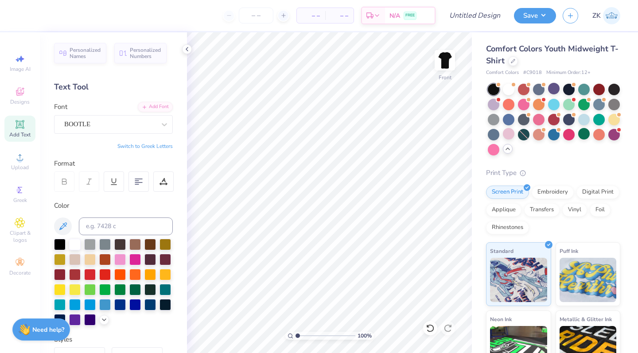
type textarea "x"
click at [439, 65] on img at bounding box center [444, 60] width 35 height 35
click at [23, 260] on icon at bounding box center [20, 263] width 11 height 11
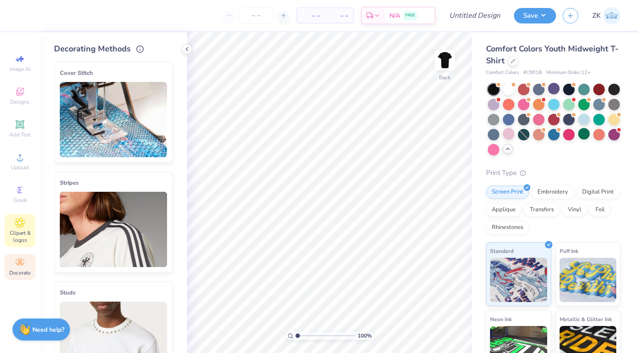
click at [16, 228] on div "Clipart & logos" at bounding box center [19, 230] width 31 height 33
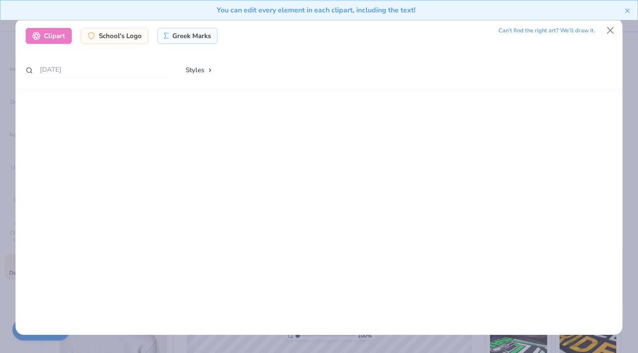
scroll to position [0, 0]
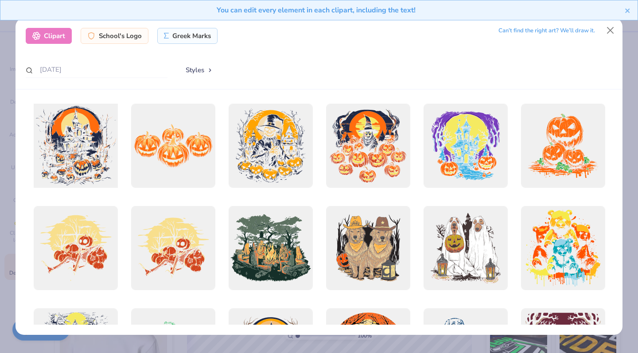
click at [68, 166] on div at bounding box center [75, 146] width 93 height 93
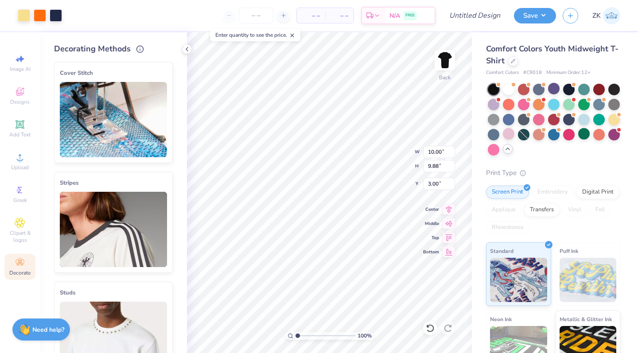
type input "0.73"
click at [21, 233] on span "Clipart & logos" at bounding box center [19, 237] width 31 height 14
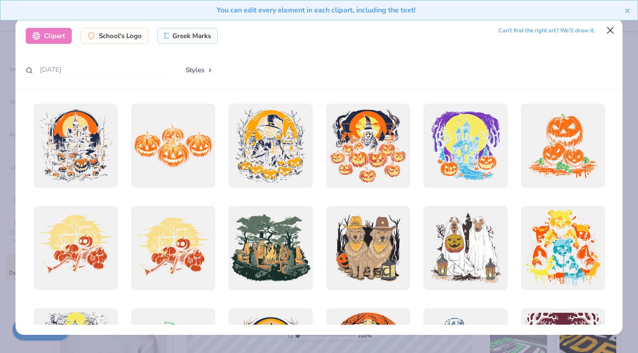
click at [608, 30] on button "Close" at bounding box center [610, 30] width 17 height 17
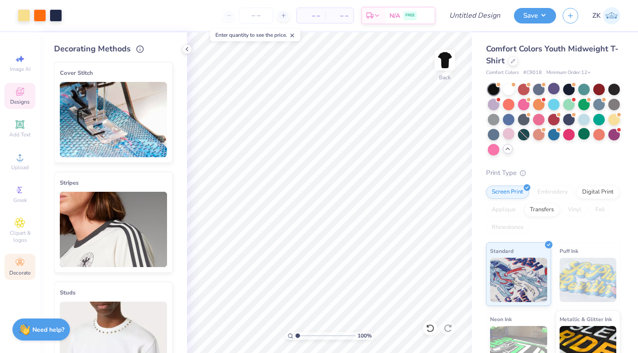
click at [26, 99] on span "Designs" at bounding box center [20, 101] width 20 height 7
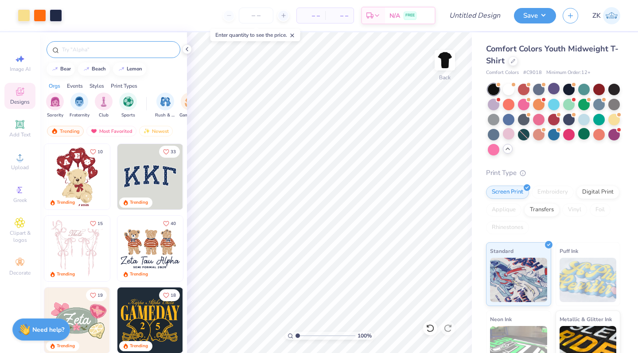
click at [72, 51] on input "text" at bounding box center [117, 49] width 113 height 9
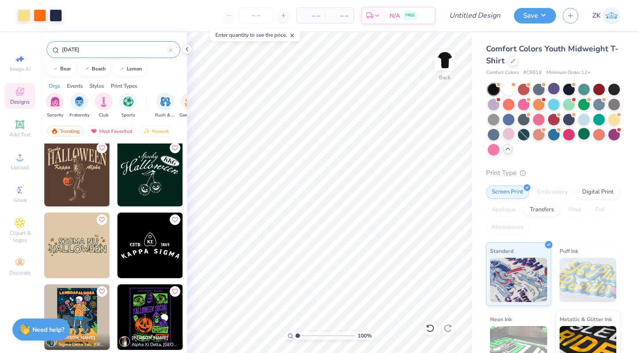
scroll to position [237, 0]
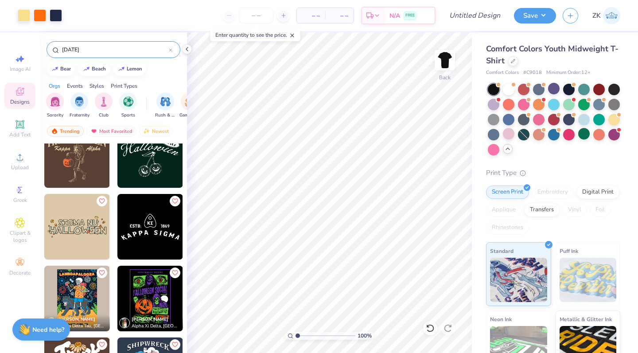
type input "[DATE]"
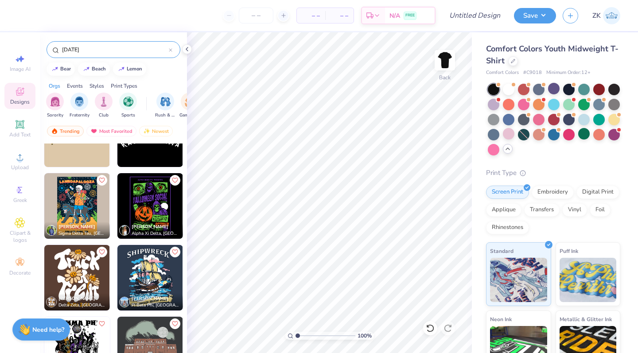
scroll to position [332, 0]
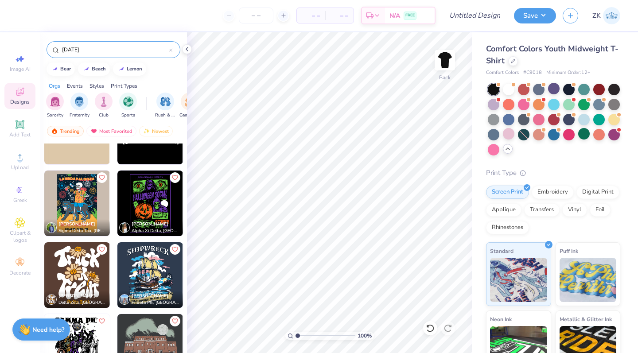
click at [136, 215] on img at bounding box center [150, 204] width 66 height 66
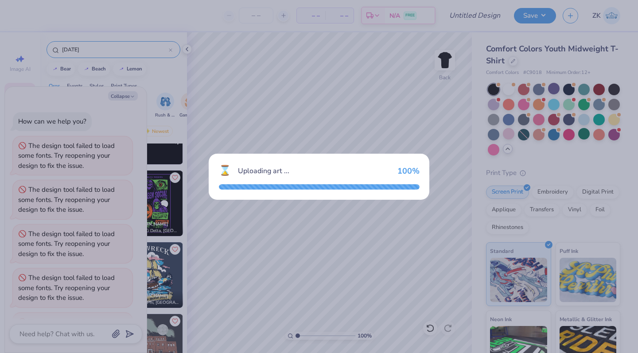
scroll to position [465, 0]
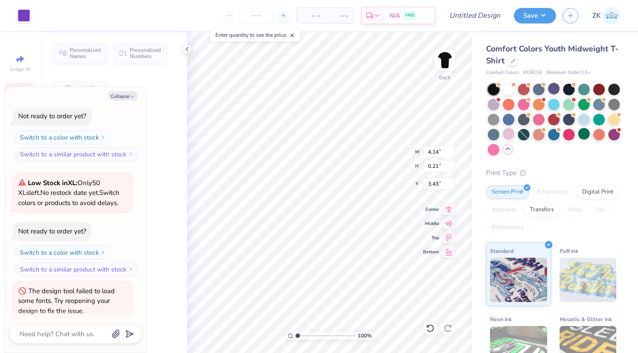
type textarea "x"
type input "4.14"
type input "0.21"
type input "3.43"
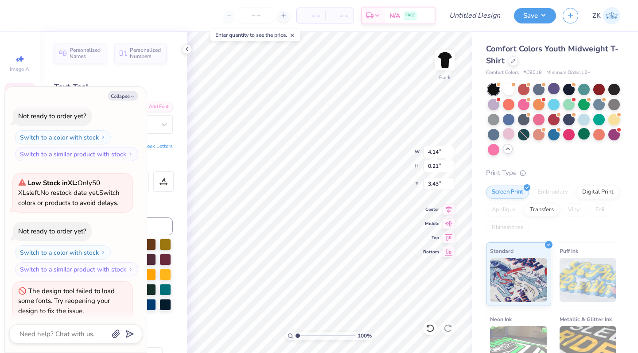
scroll to position [0, 1]
drag, startPoint x: 353, startPoint y: 135, endPoint x: 120, endPoint y: 98, distance: 236.6
click at [120, 98] on button "Collapse" at bounding box center [123, 95] width 30 height 9
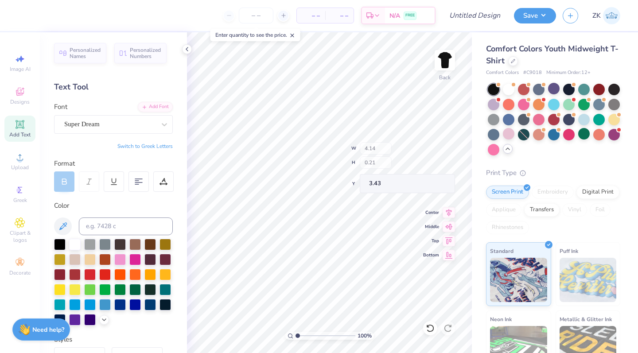
click at [119, 98] on button "Collapse" at bounding box center [123, 95] width 30 height 9
type textarea "x"
drag, startPoint x: 119, startPoint y: 98, endPoint x: 125, endPoint y: 97, distance: 5.5
click at [120, 96] on div "Personalized Names Personalized Numbers Text Tool Add Font Font Super Dream Swi…" at bounding box center [113, 192] width 147 height 321
